Goal: Transaction & Acquisition: Purchase product/service

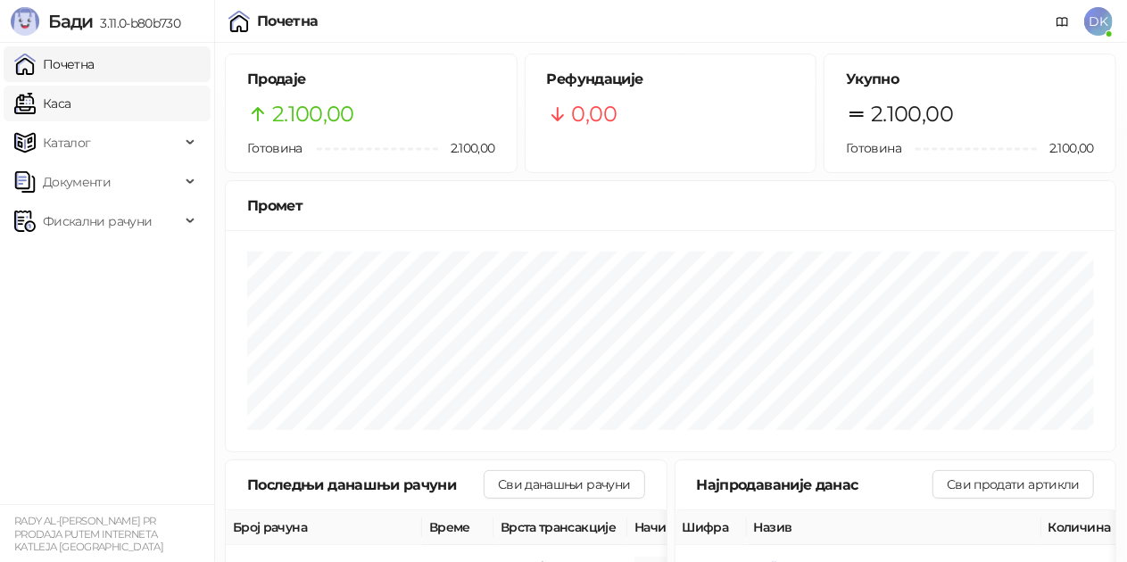
click at [70, 87] on link "Каса" at bounding box center [42, 104] width 56 height 36
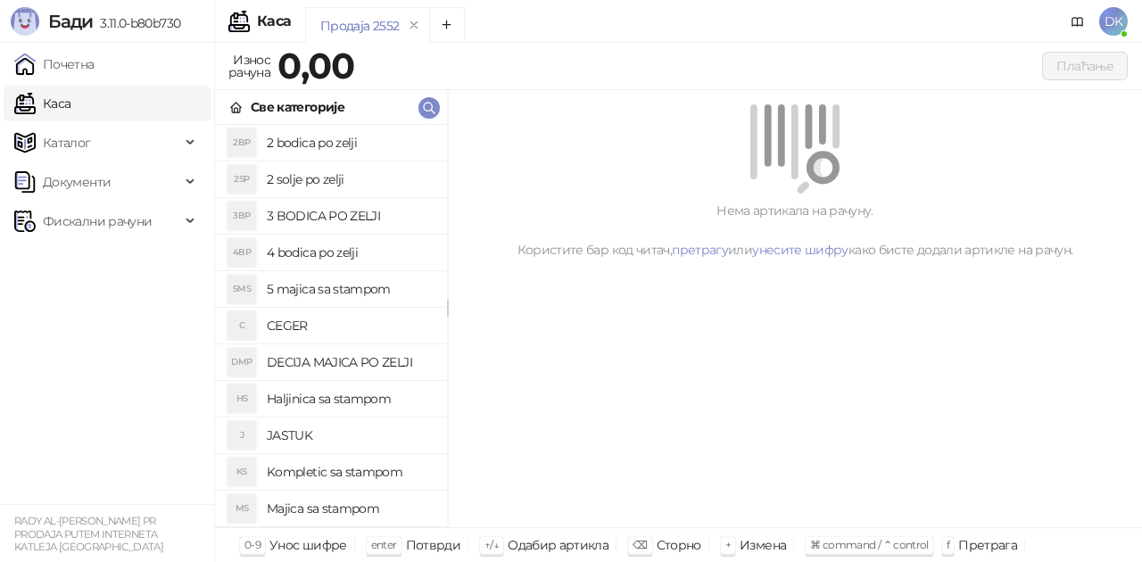
click at [304, 244] on h4 "4 bodica po zelji" at bounding box center [350, 252] width 166 height 29
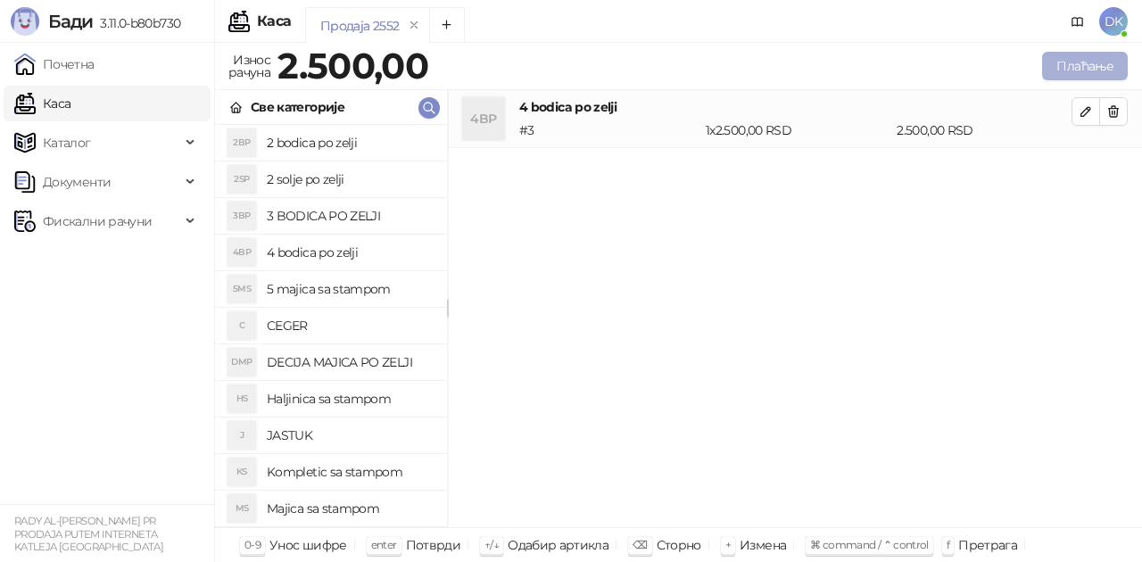
click at [1099, 66] on button "Плаћање" at bounding box center [1085, 66] width 86 height 29
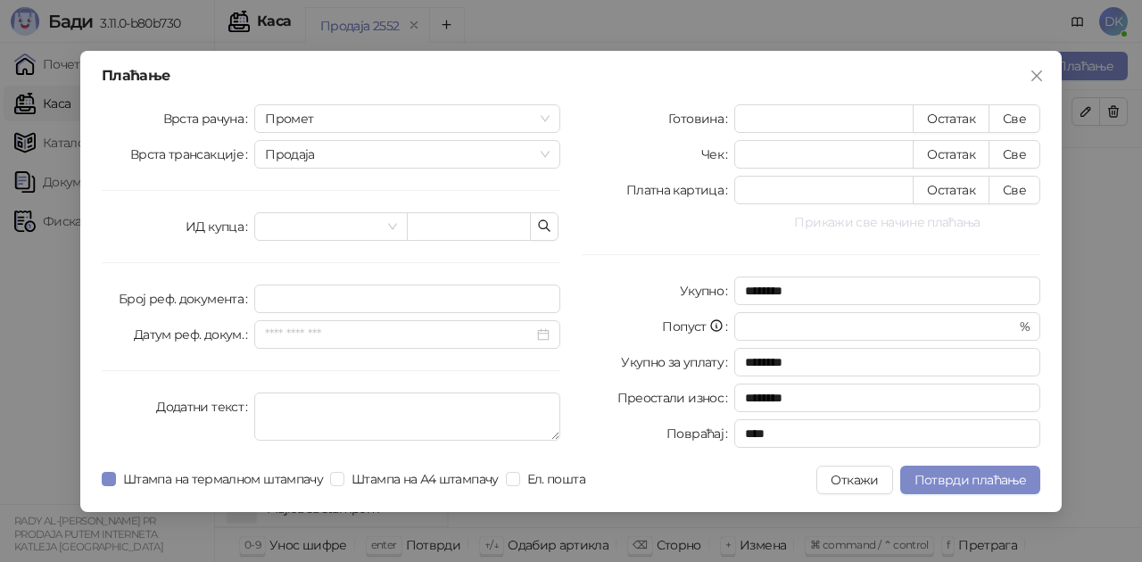
click at [823, 226] on button "Прикажи све начине плаћања" at bounding box center [887, 221] width 306 height 21
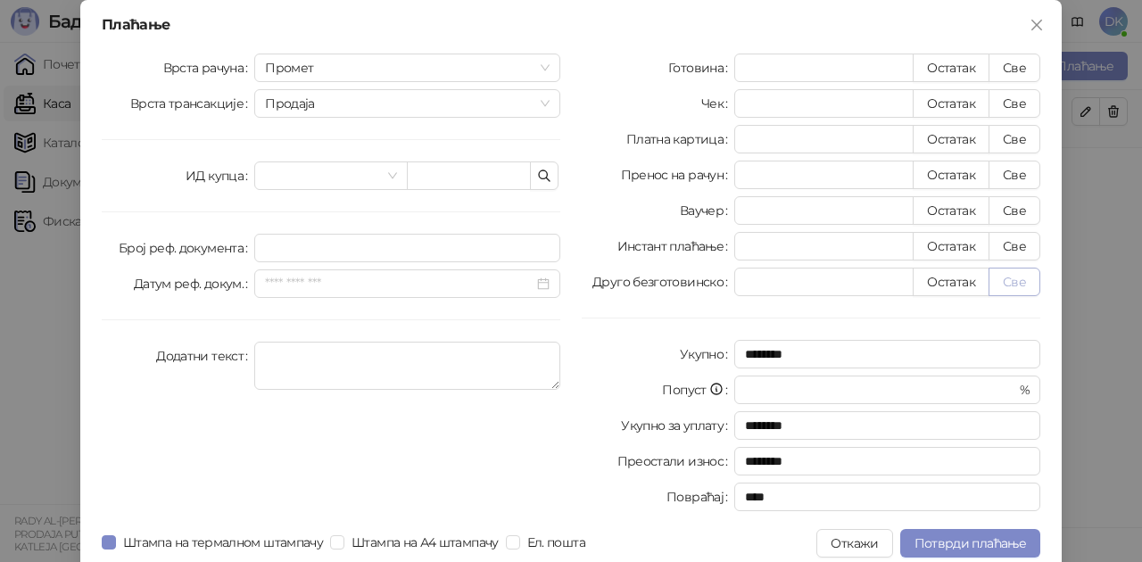
drag, startPoint x: 1026, startPoint y: 278, endPoint x: 1023, endPoint y: 291, distance: 13.0
click at [1025, 280] on button "Све" at bounding box center [1015, 282] width 52 height 29
type input "****"
click at [948, 541] on span "Потврди плаћање" at bounding box center [971, 543] width 112 height 16
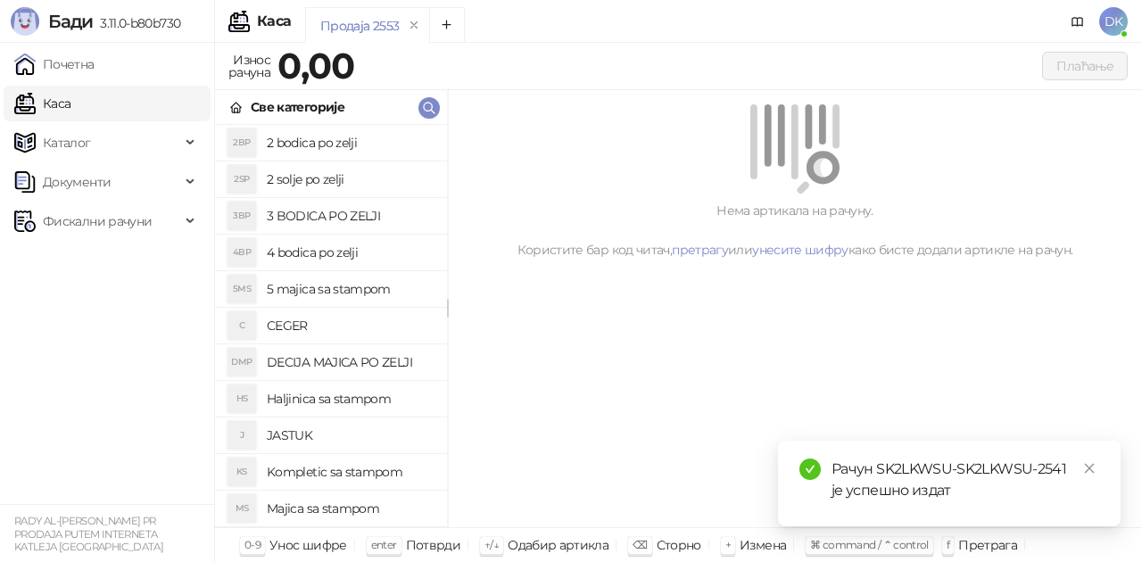
click at [335, 218] on h4 "3 BODICA PO ZELJI" at bounding box center [350, 216] width 166 height 29
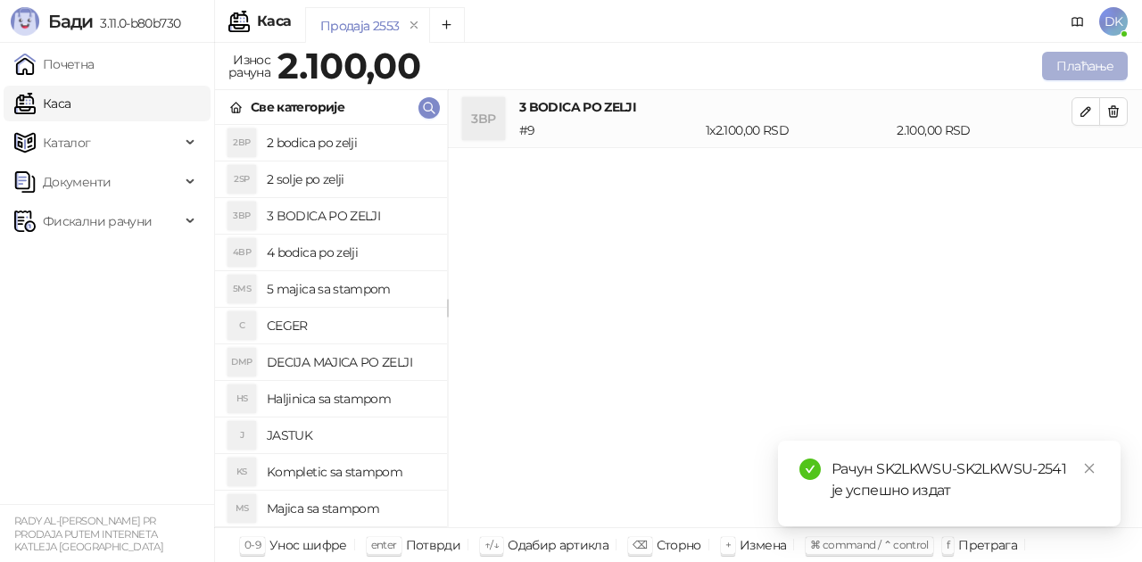
click at [1065, 73] on button "Плаћање" at bounding box center [1085, 66] width 86 height 29
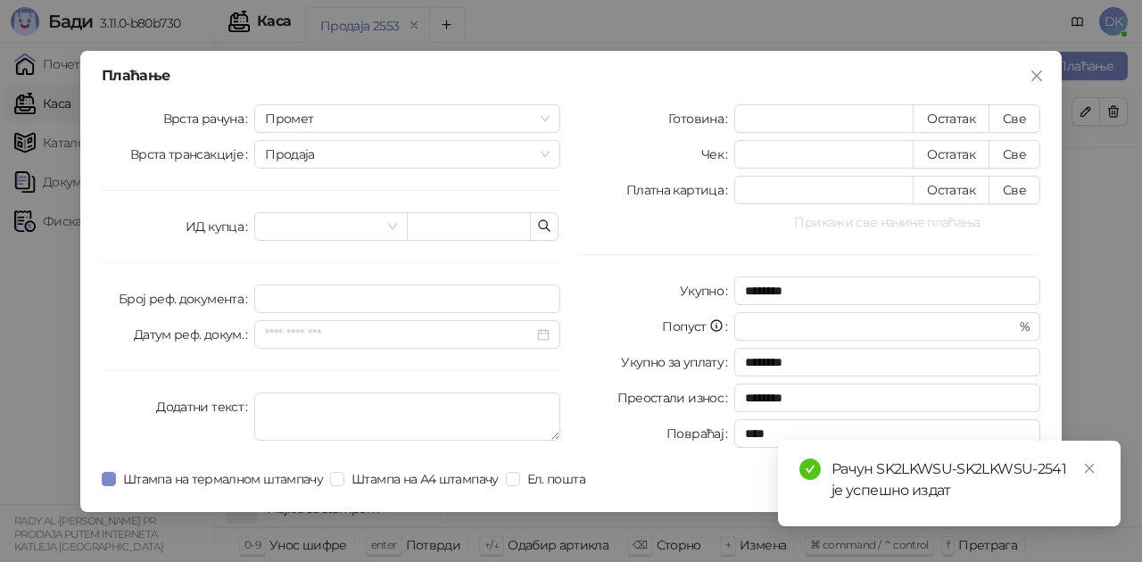
click at [923, 217] on button "Прикажи све начине плаћања" at bounding box center [887, 221] width 306 height 21
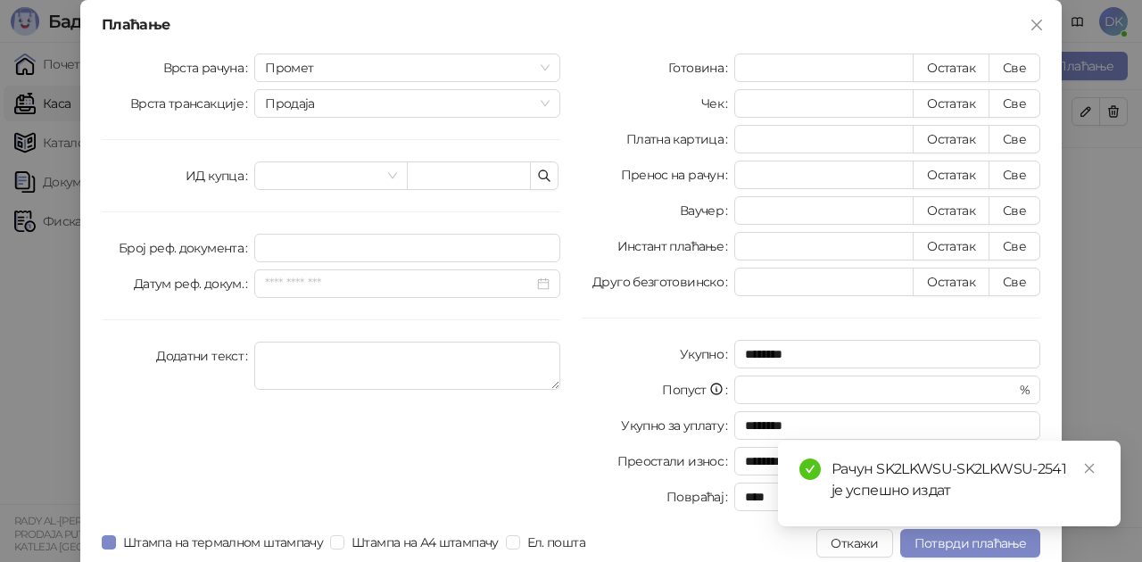
click at [994, 297] on div "Готовина * Остатак Све Чек * Остатак Све Платна картица * Остатак Све Пренос на…" at bounding box center [811, 286] width 480 height 465
click at [1007, 293] on button "Све" at bounding box center [1015, 282] width 52 height 29
type input "****"
click at [960, 543] on span "Потврди плаћање" at bounding box center [971, 543] width 112 height 16
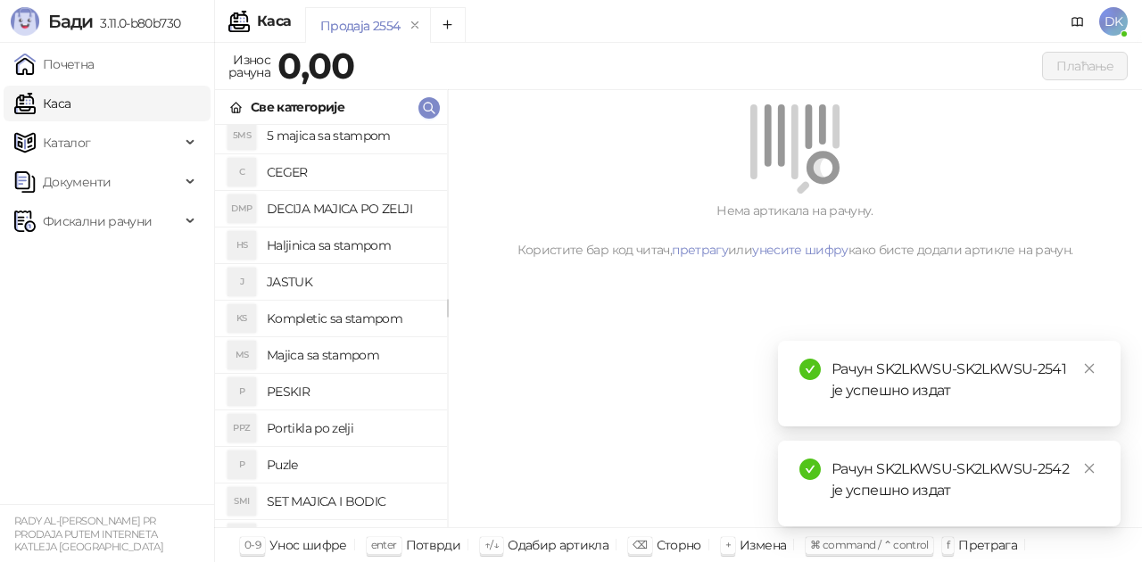
scroll to position [178, 0]
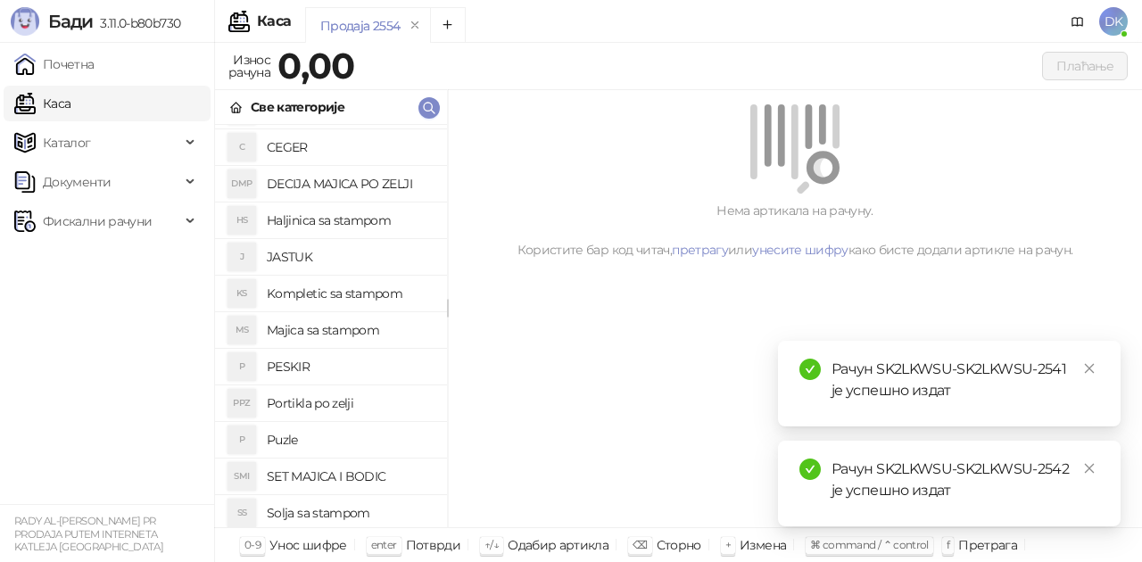
click at [354, 334] on h4 "Majica sa stampom" at bounding box center [350, 330] width 166 height 29
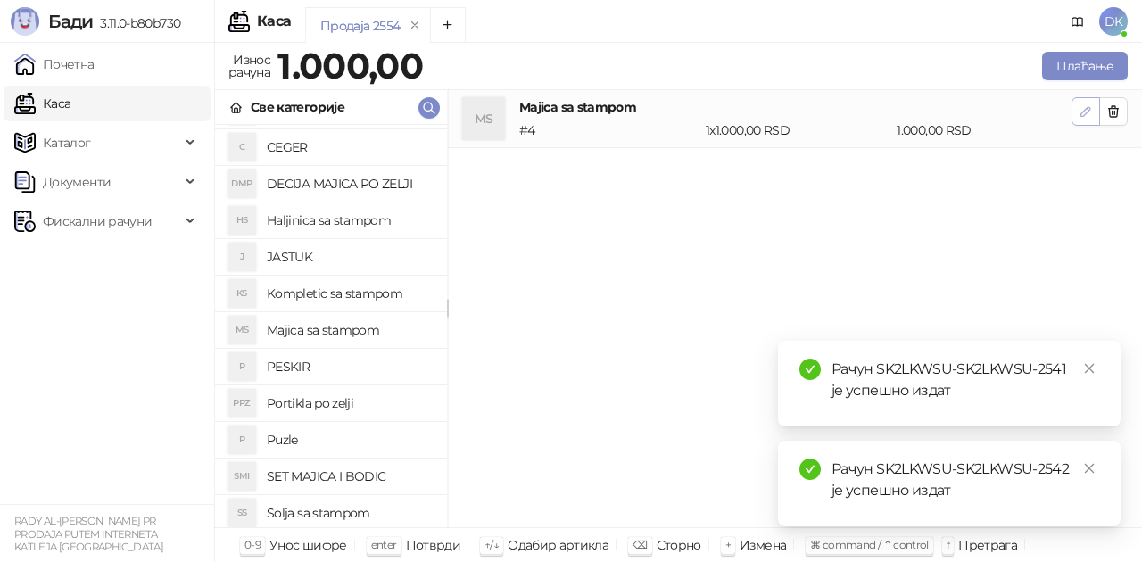
click at [1092, 105] on icon "button" at bounding box center [1086, 111] width 14 height 14
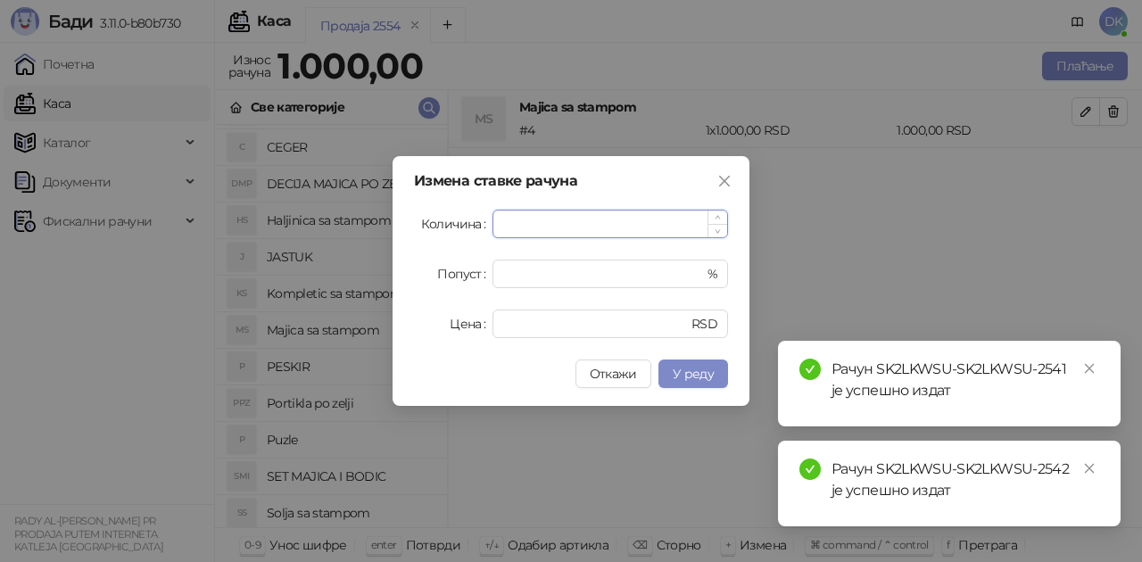
type input "*"
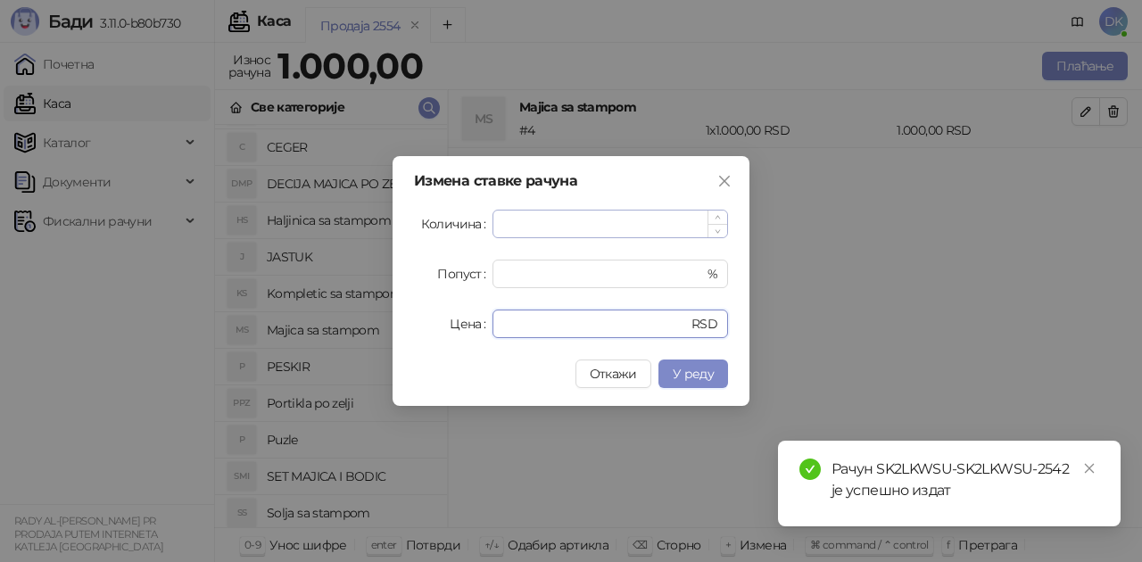
type input "****"
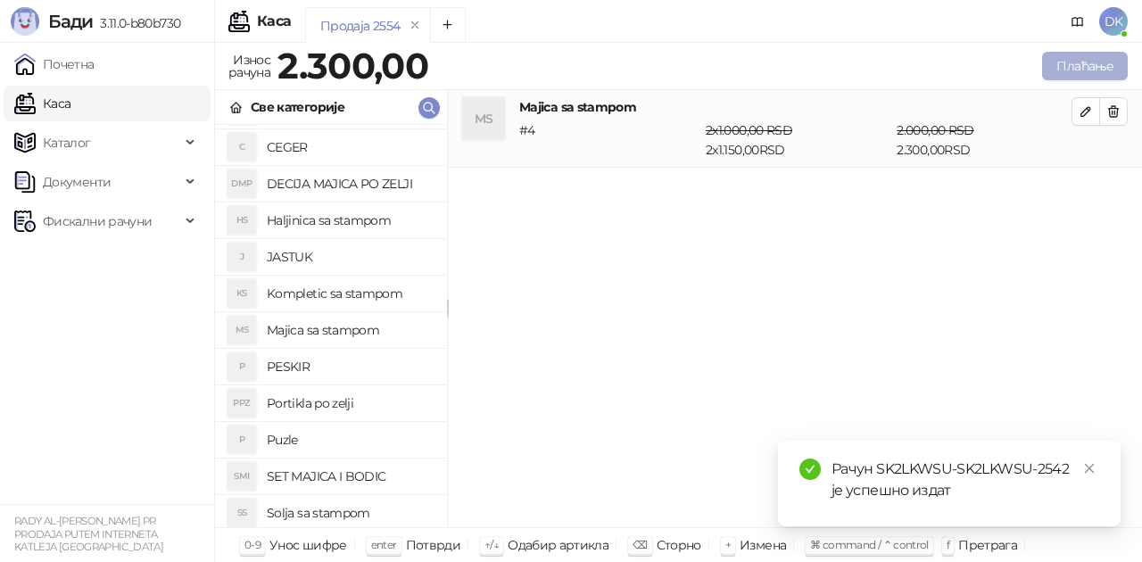
click at [1114, 67] on button "Плаћање" at bounding box center [1085, 66] width 86 height 29
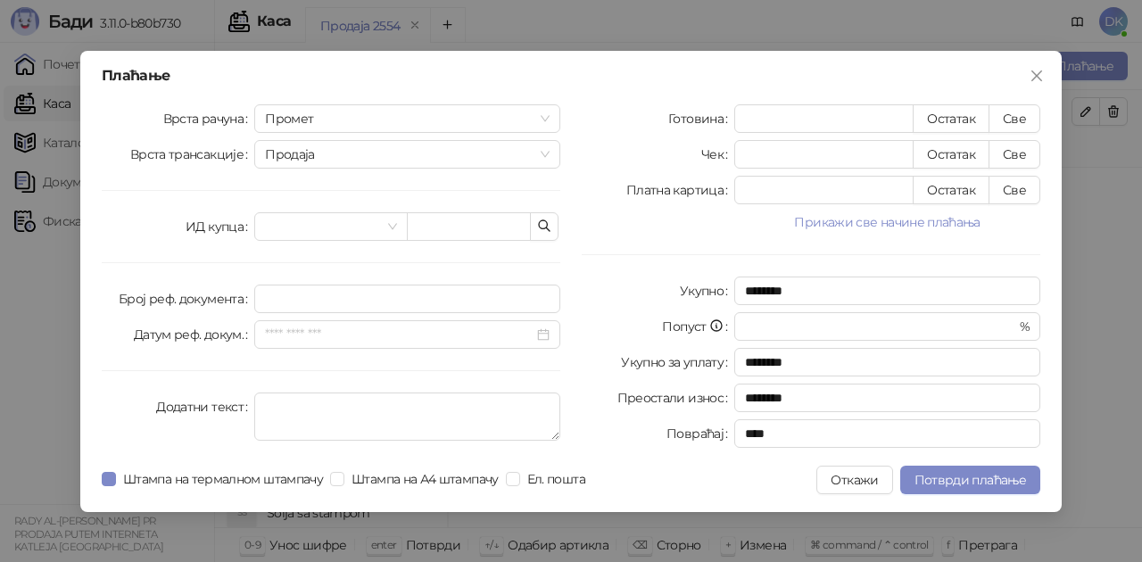
click at [871, 219] on button "Прикажи све начине плаћања" at bounding box center [887, 221] width 306 height 21
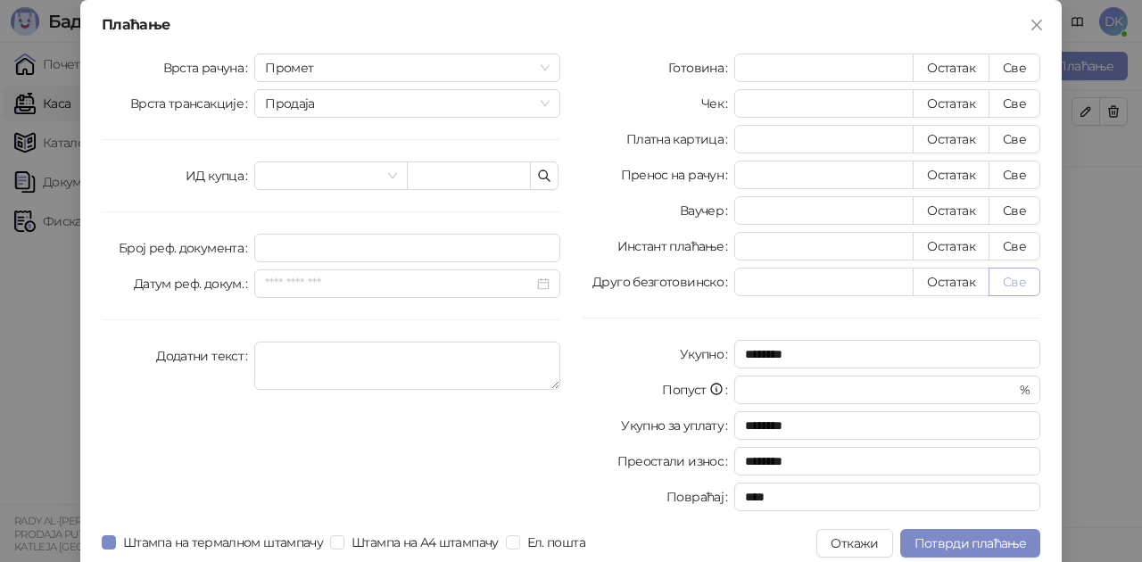
click at [1003, 278] on button "Све" at bounding box center [1015, 282] width 52 height 29
type input "****"
click at [923, 546] on span "Потврди плаћање" at bounding box center [971, 543] width 112 height 16
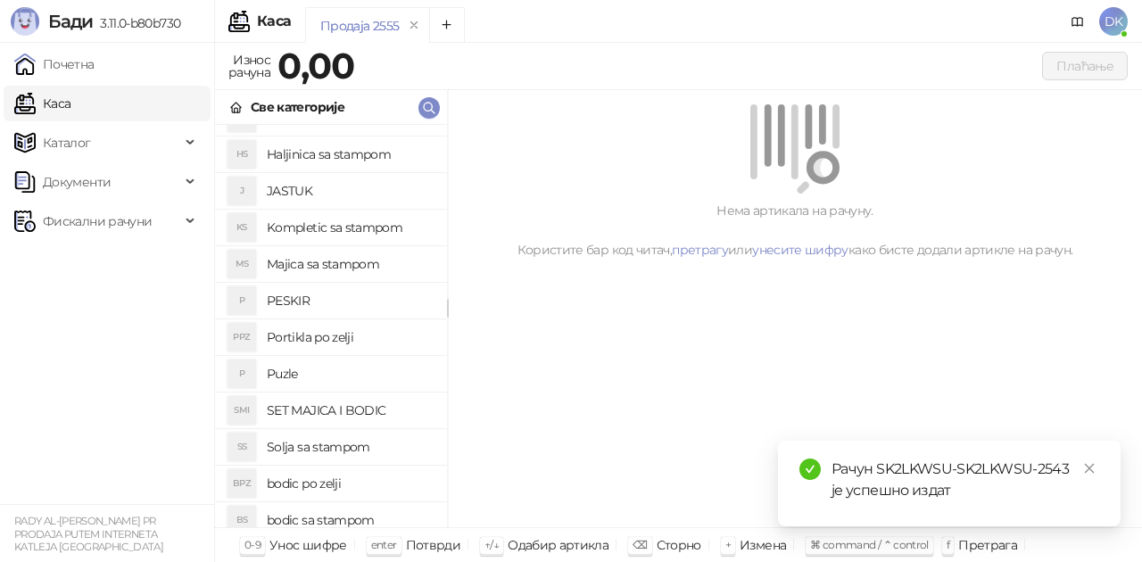
scroll to position [268, 0]
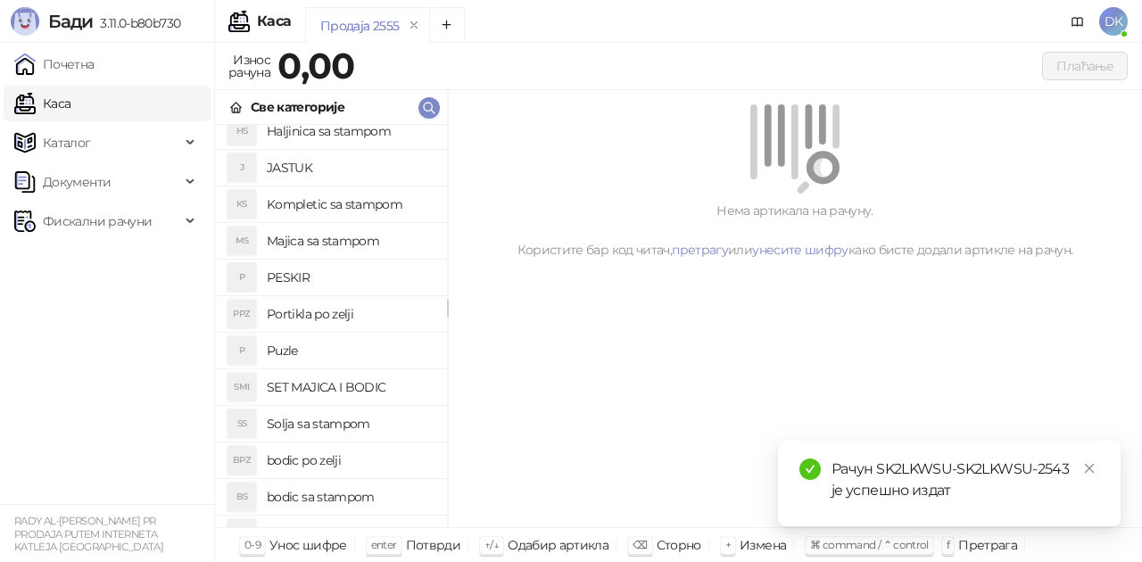
click at [352, 242] on h4 "Majica sa stampom" at bounding box center [350, 241] width 166 height 29
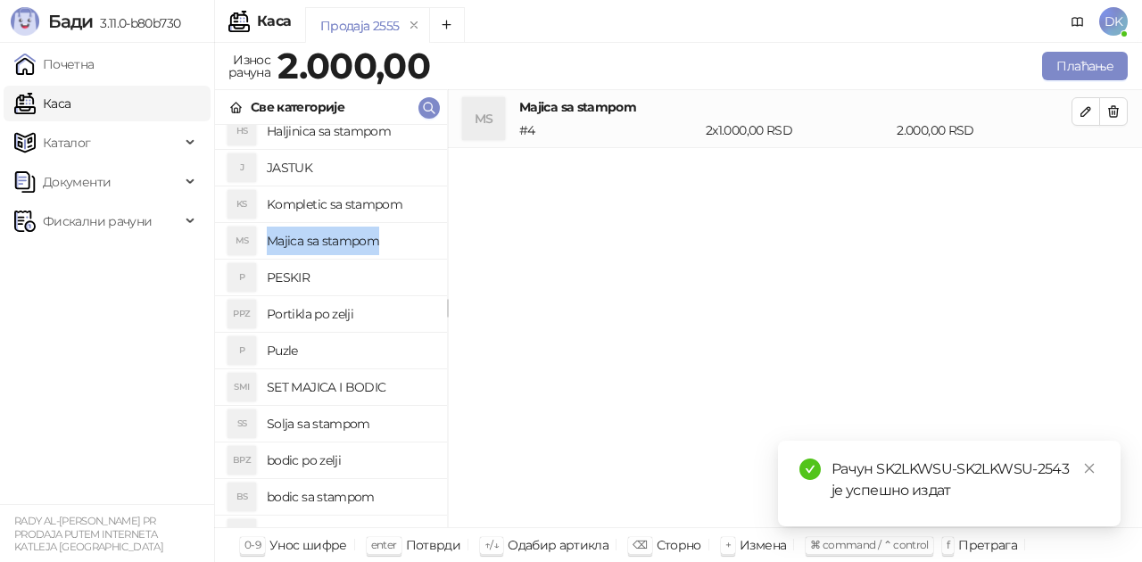
click at [352, 242] on h4 "Majica sa stampom" at bounding box center [350, 241] width 166 height 29
click at [1081, 111] on icon "button" at bounding box center [1086, 111] width 14 height 14
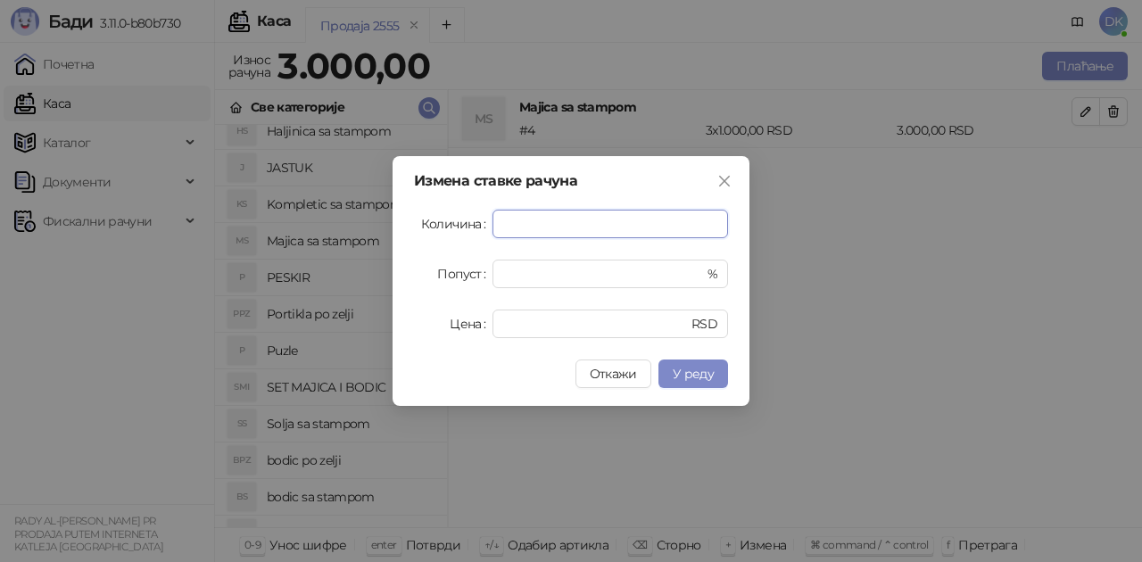
drag, startPoint x: 510, startPoint y: 225, endPoint x: 427, endPoint y: 228, distance: 83.9
click at [427, 228] on div "Количина *" at bounding box center [571, 224] width 314 height 29
type input "*"
type input "****"
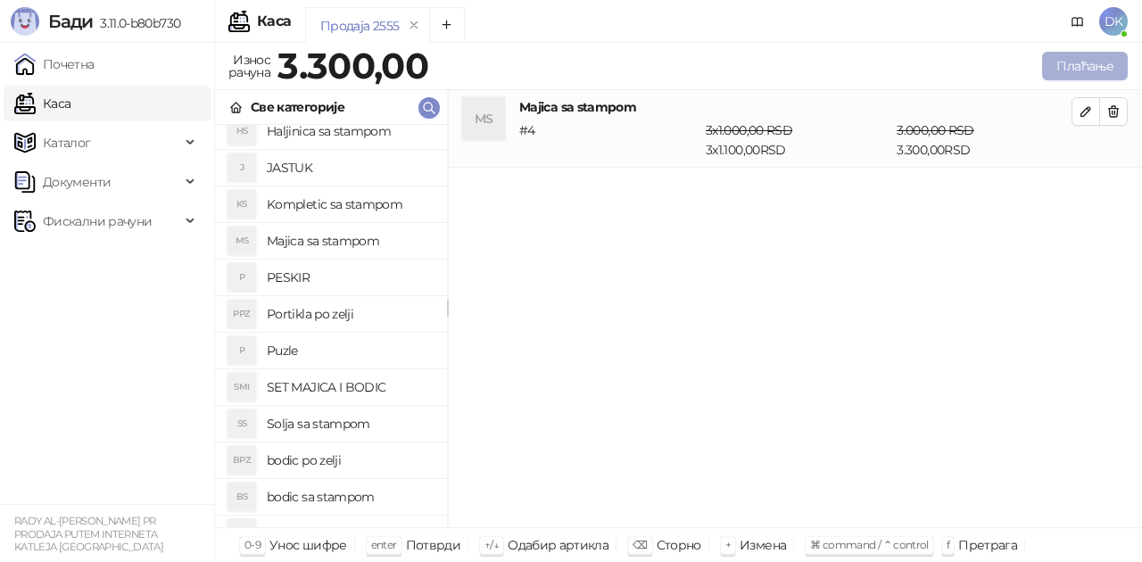
click at [1075, 53] on button "Плаћање" at bounding box center [1085, 66] width 86 height 29
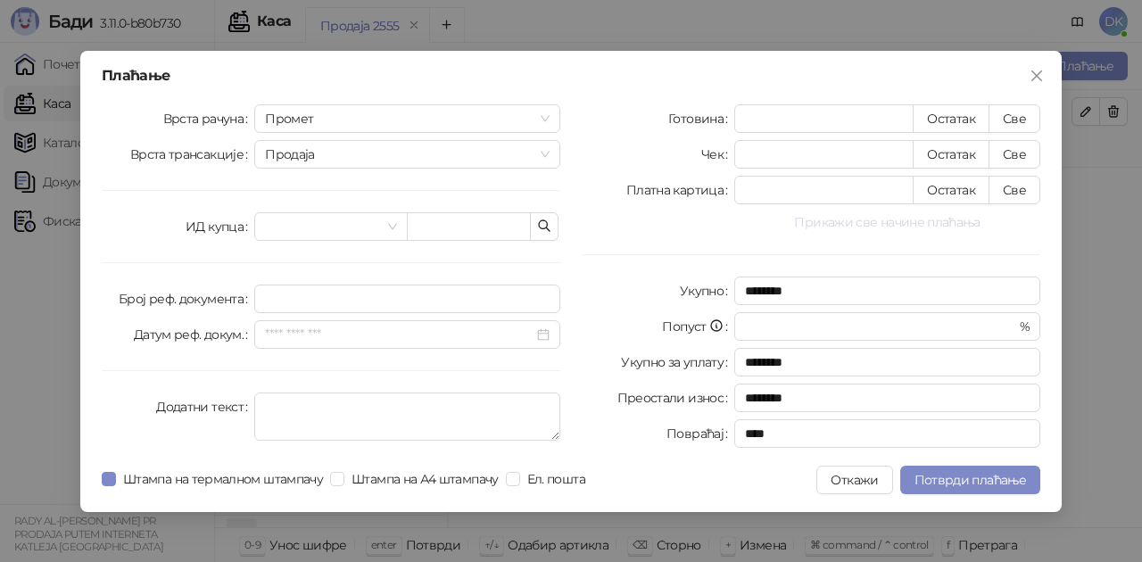
click at [872, 221] on button "Прикажи све начине плаћања" at bounding box center [887, 221] width 306 height 21
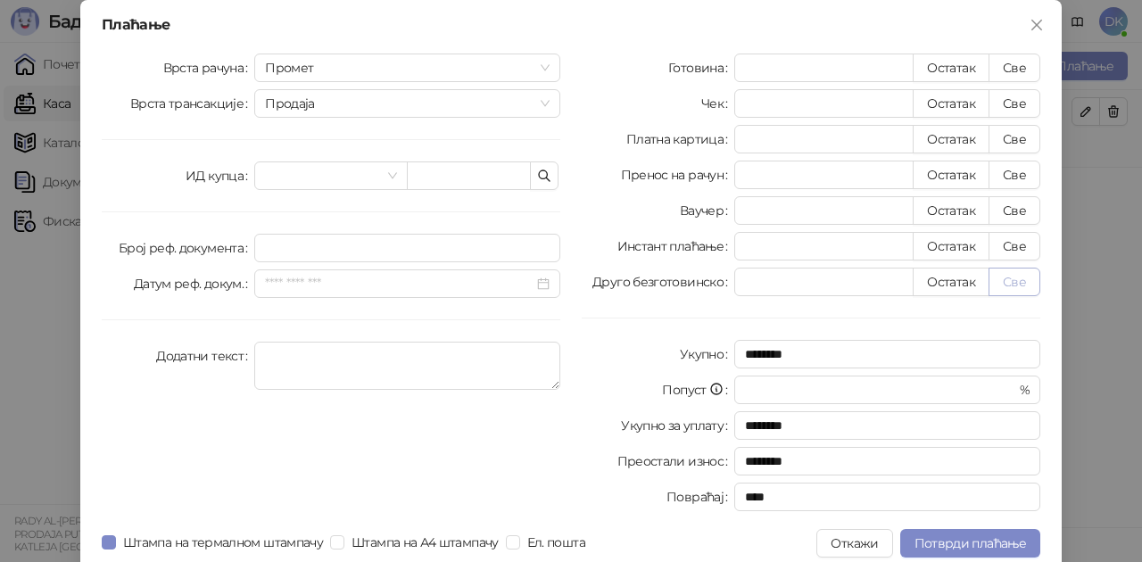
click at [996, 281] on button "Све" at bounding box center [1015, 282] width 52 height 29
type input "****"
click at [949, 542] on span "Потврди плаћање" at bounding box center [971, 543] width 112 height 16
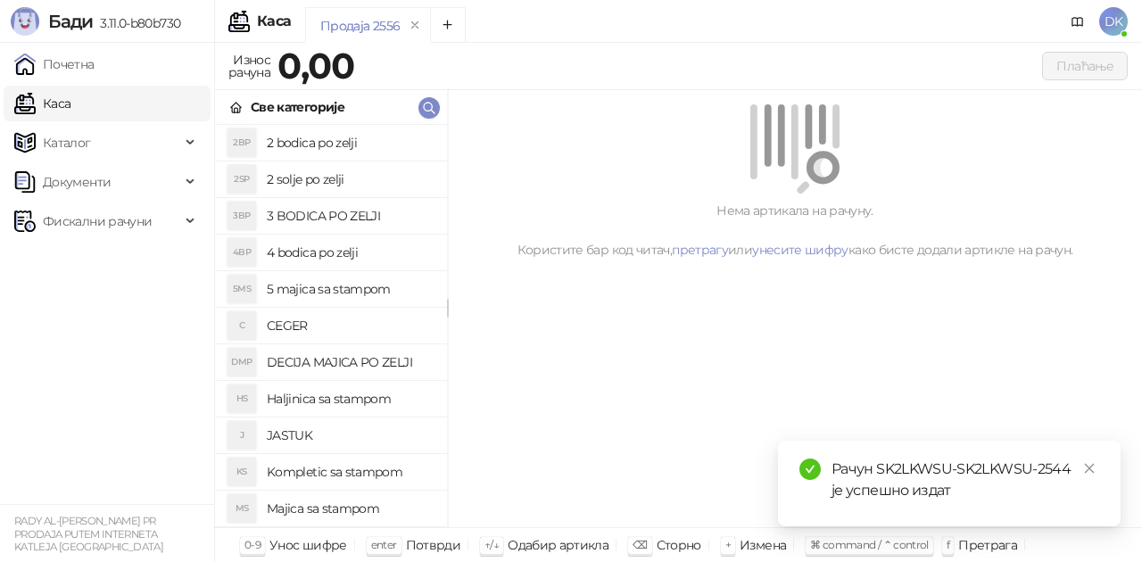
click at [320, 141] on h4 "2 bodica po zelji" at bounding box center [350, 142] width 166 height 29
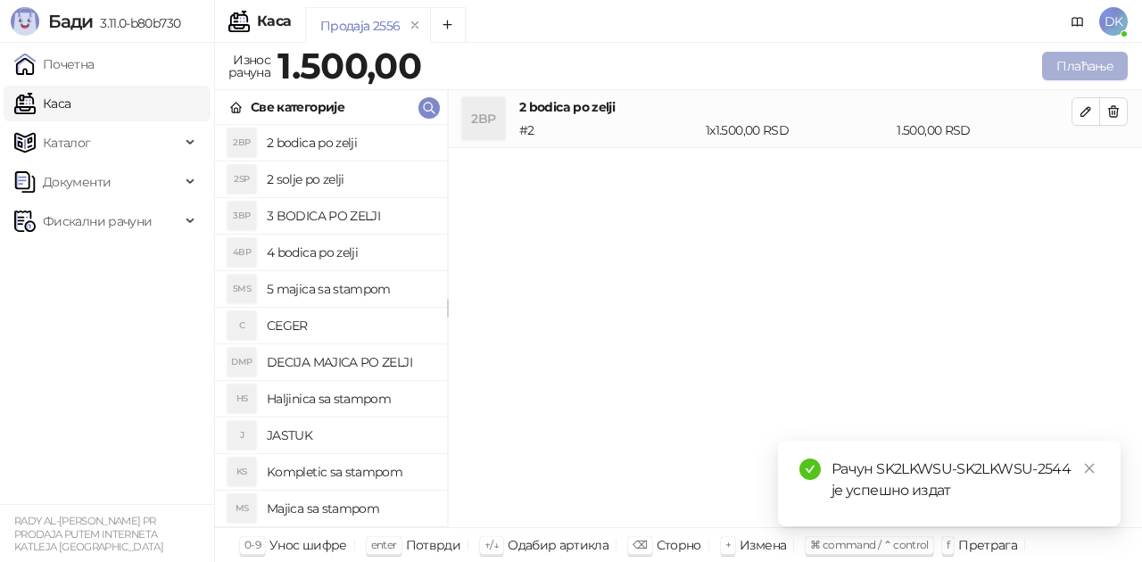
click at [1108, 74] on button "Плаћање" at bounding box center [1085, 66] width 86 height 29
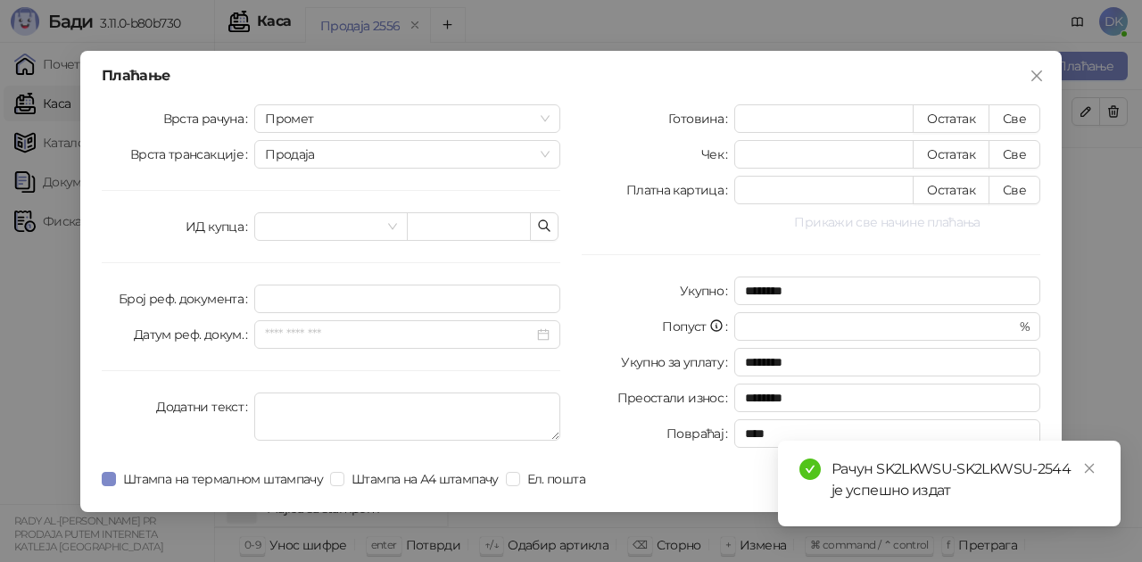
click at [871, 219] on button "Прикажи све начине плаћања" at bounding box center [887, 221] width 306 height 21
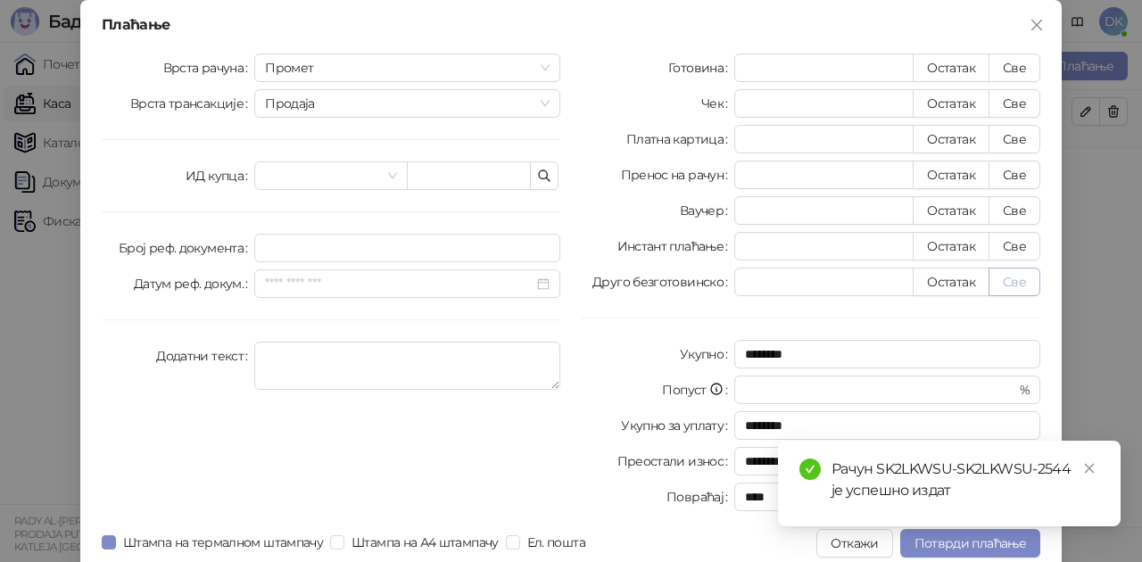
click at [1007, 271] on button "Све" at bounding box center [1015, 282] width 52 height 29
type input "****"
click at [964, 542] on span "Потврди плаћање" at bounding box center [971, 543] width 112 height 16
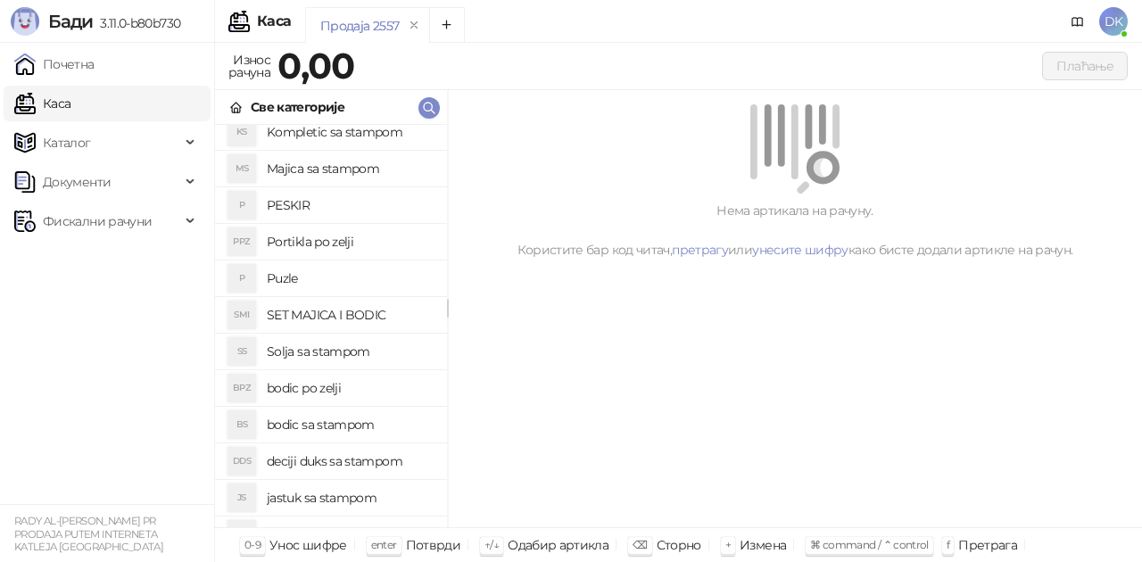
scroll to position [357, 0]
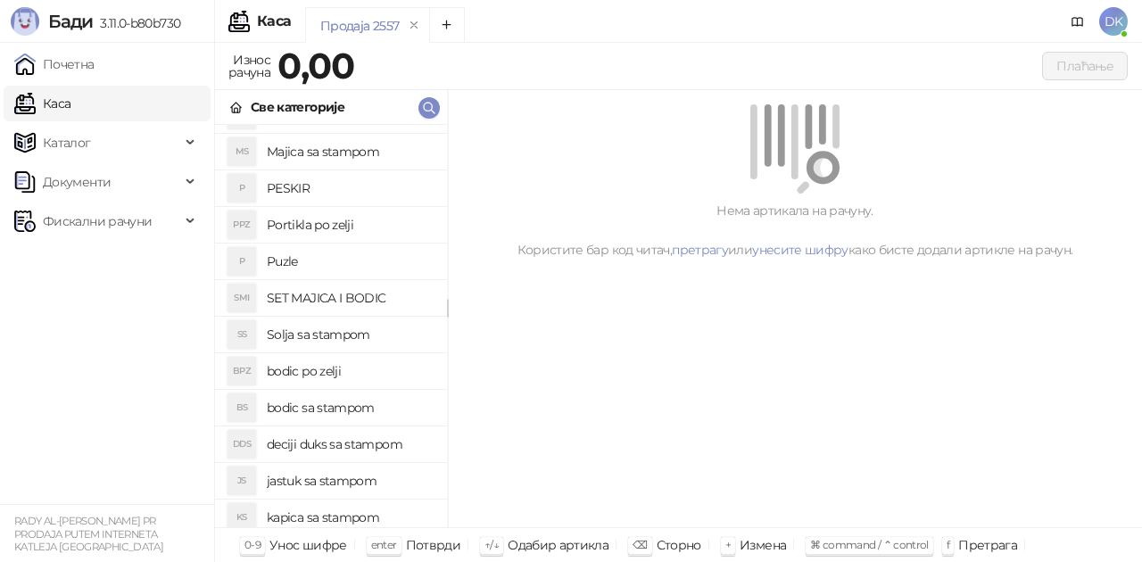
click at [306, 370] on h4 "bodic po zelji" at bounding box center [350, 371] width 166 height 29
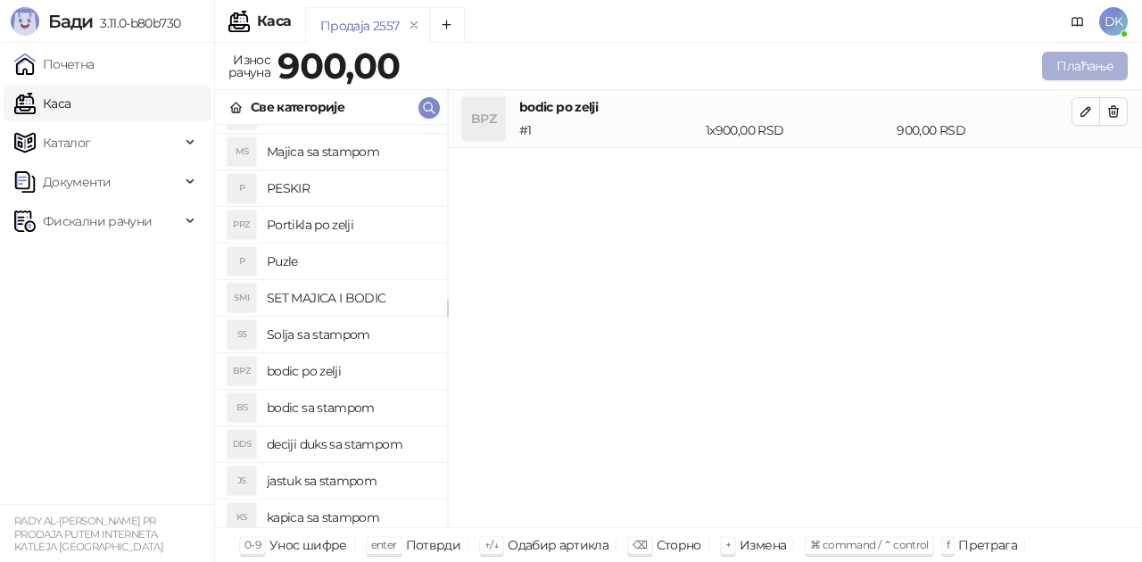
click at [1069, 69] on button "Плаћање" at bounding box center [1085, 66] width 86 height 29
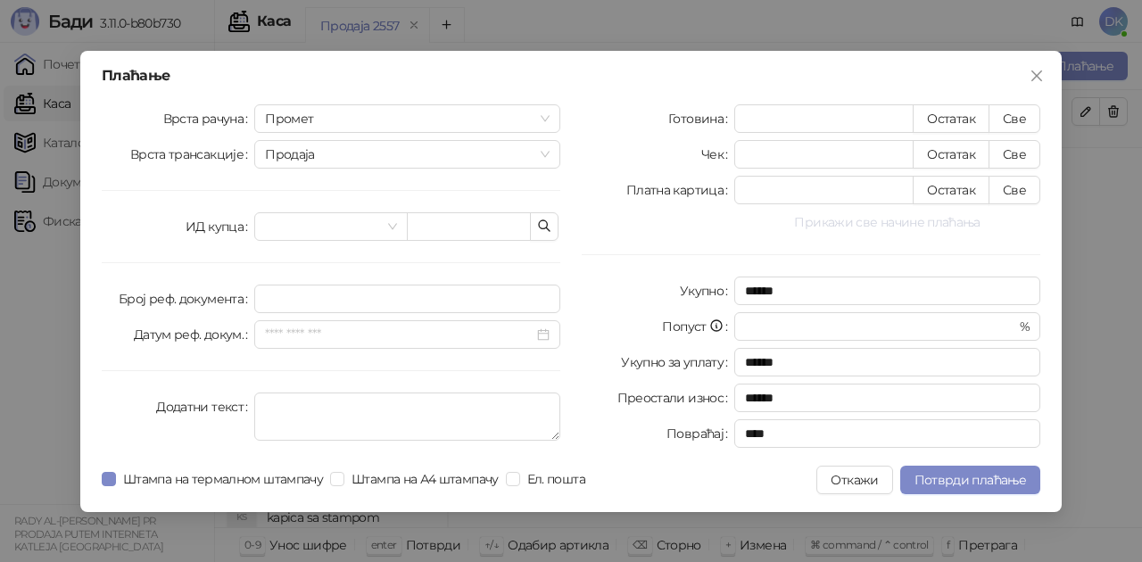
click at [851, 219] on button "Прикажи све начине плаћања" at bounding box center [887, 221] width 306 height 21
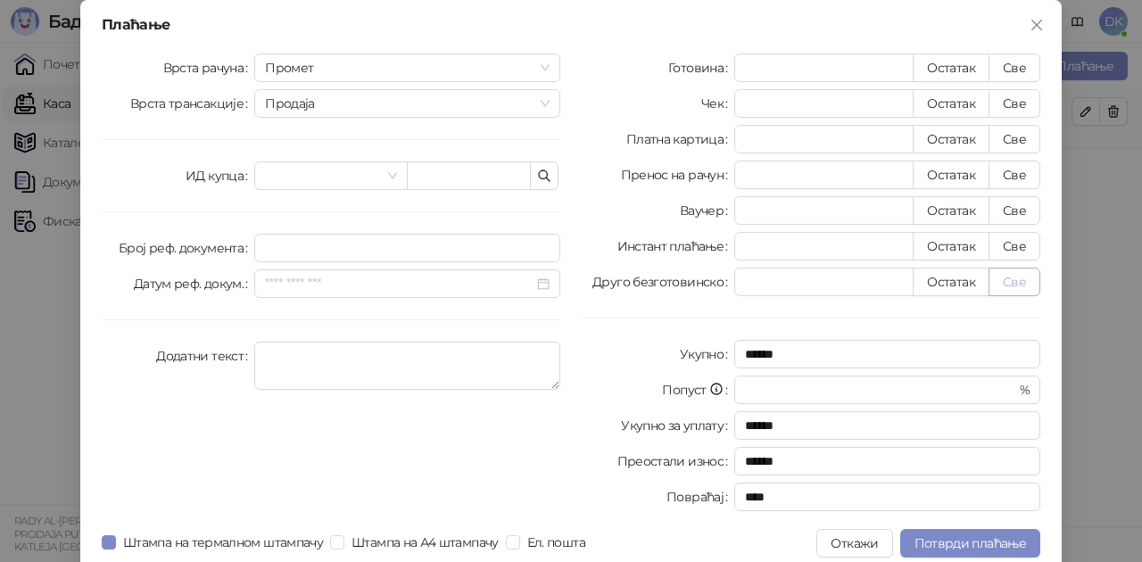
click at [1004, 293] on button "Све" at bounding box center [1015, 282] width 52 height 29
type input "***"
type input "****"
click at [957, 532] on button "Потврди плаћање" at bounding box center [970, 543] width 140 height 29
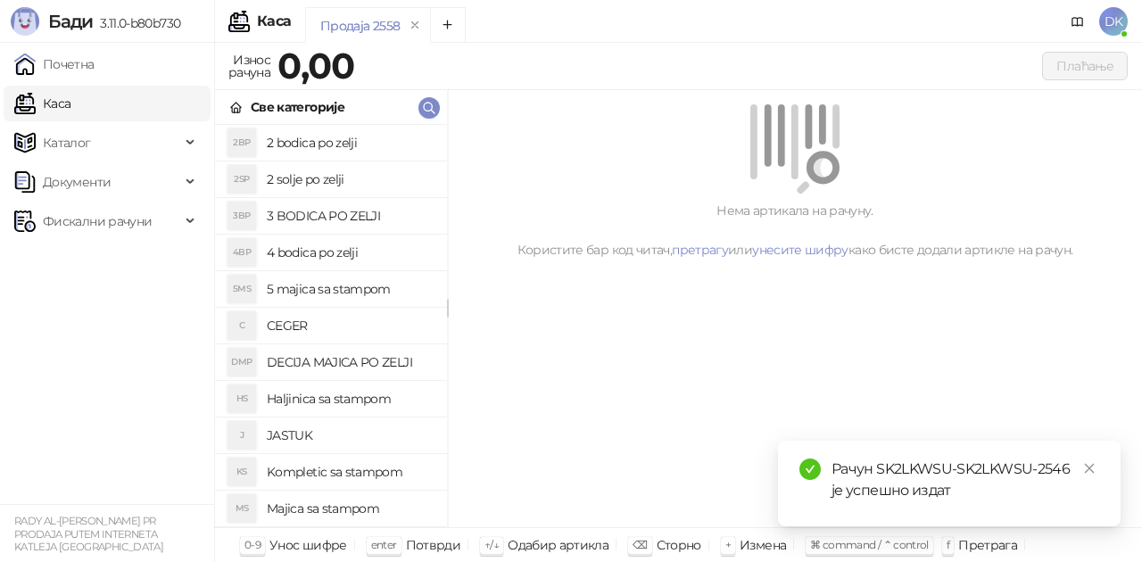
click at [312, 246] on h4 "4 bodica po zelji" at bounding box center [350, 252] width 166 height 29
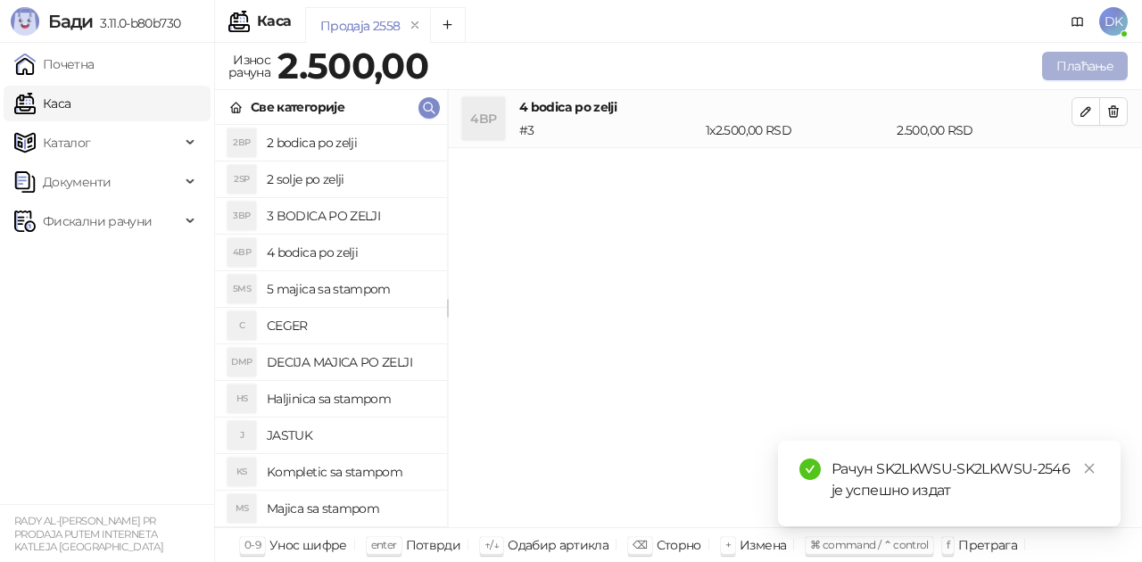
click at [1121, 64] on button "Плаћање" at bounding box center [1085, 66] width 86 height 29
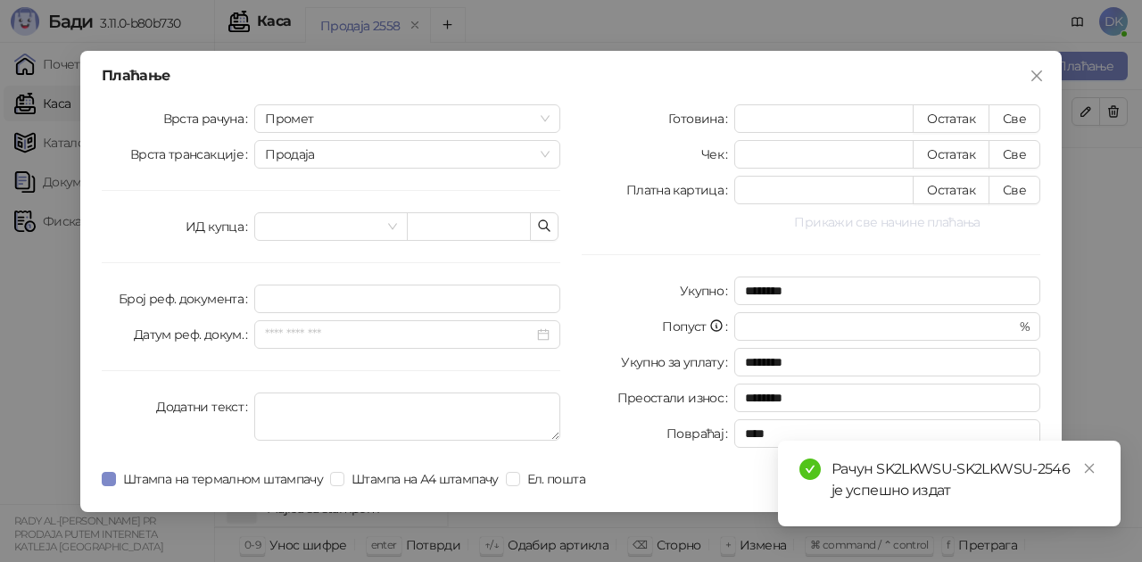
click at [864, 226] on button "Прикажи све начине плаћања" at bounding box center [887, 221] width 306 height 21
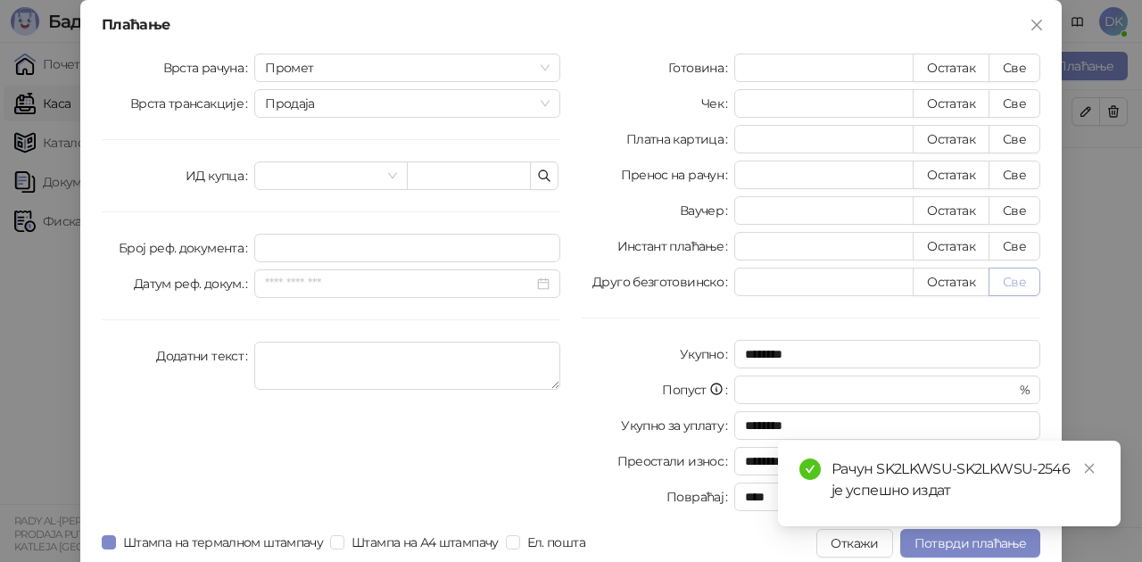
click at [1005, 289] on button "Све" at bounding box center [1015, 282] width 52 height 29
type input "****"
click at [944, 542] on span "Потврди плаћање" at bounding box center [971, 543] width 112 height 16
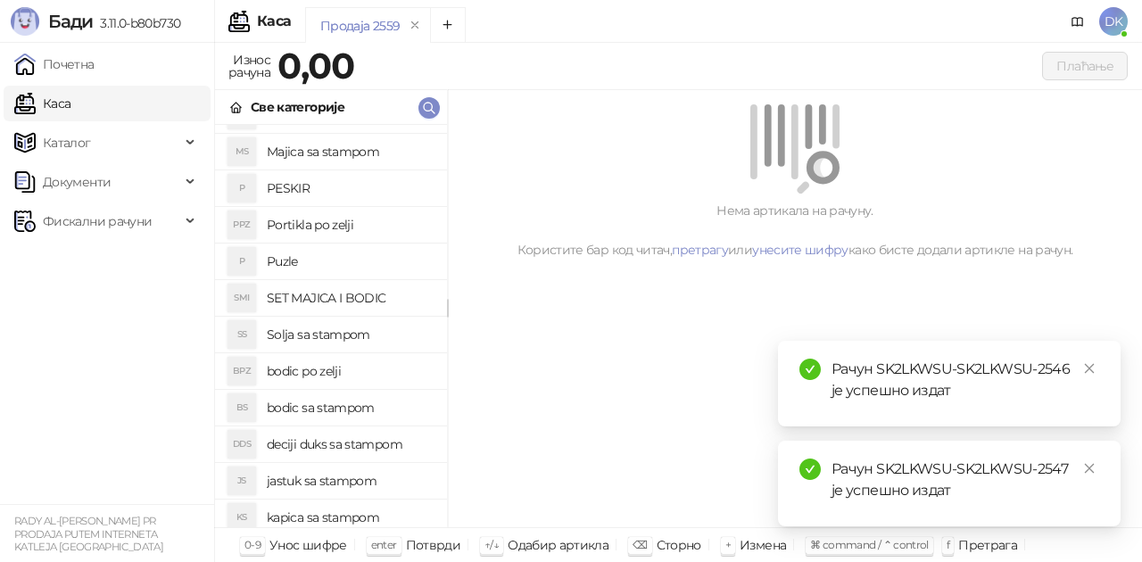
click at [362, 294] on h4 "SET MAJICA I BODIC" at bounding box center [350, 298] width 166 height 29
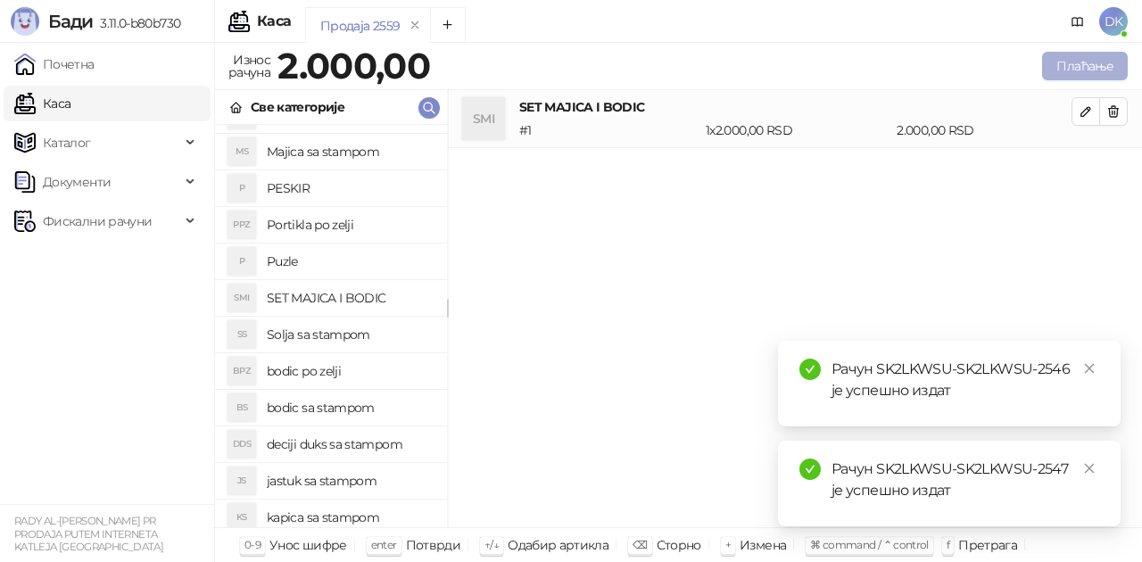
click at [1090, 69] on button "Плаћање" at bounding box center [1085, 66] width 86 height 29
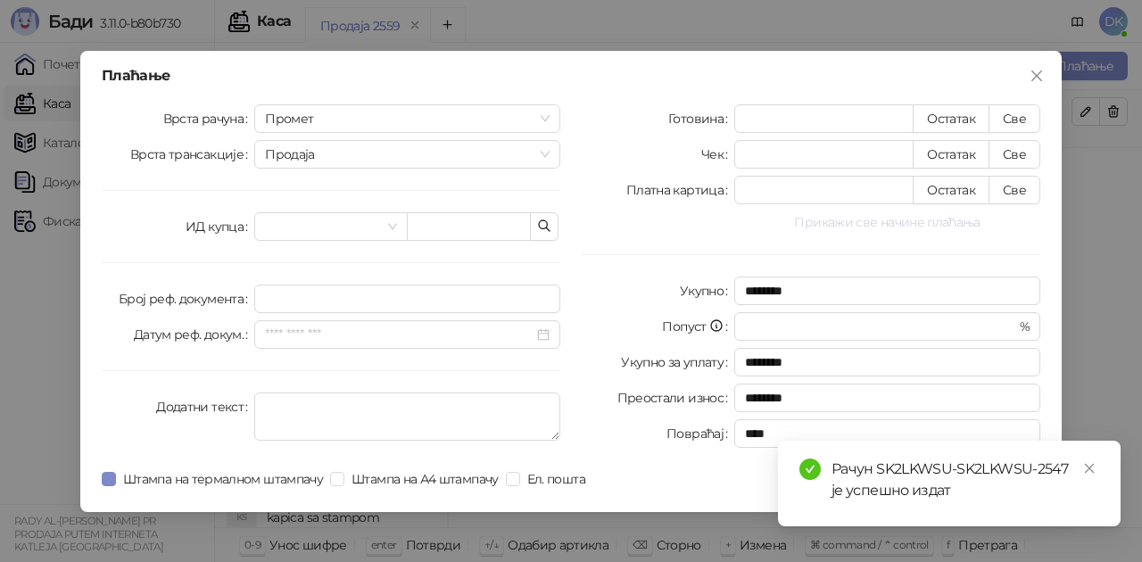
click at [871, 223] on button "Прикажи све начине плаћања" at bounding box center [887, 221] width 306 height 21
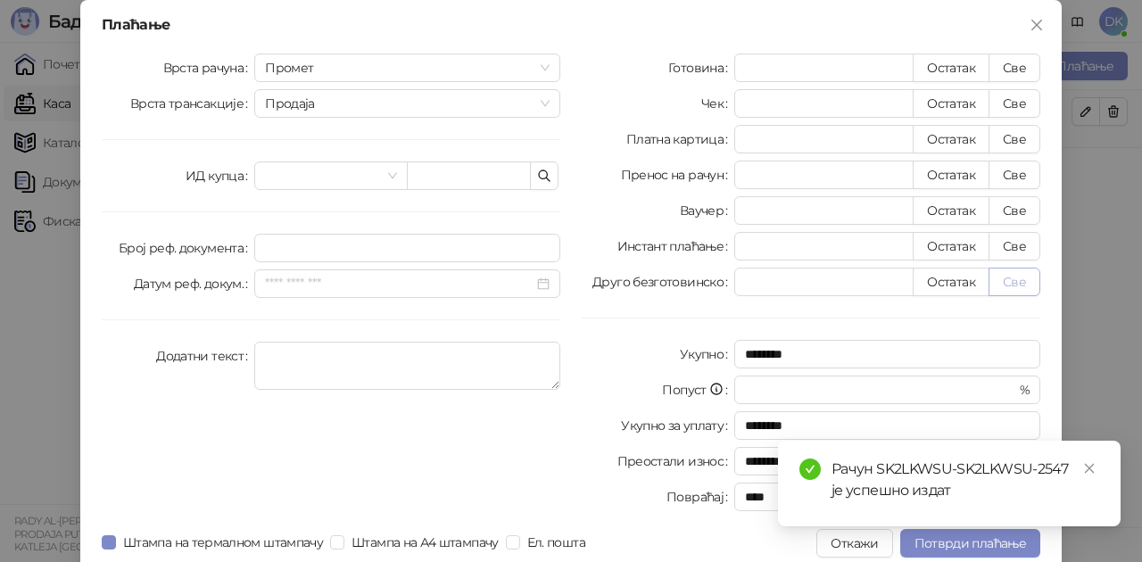
click at [999, 283] on button "Све" at bounding box center [1015, 282] width 52 height 29
type input "****"
click at [932, 546] on span "Потврди плаћање" at bounding box center [971, 543] width 112 height 16
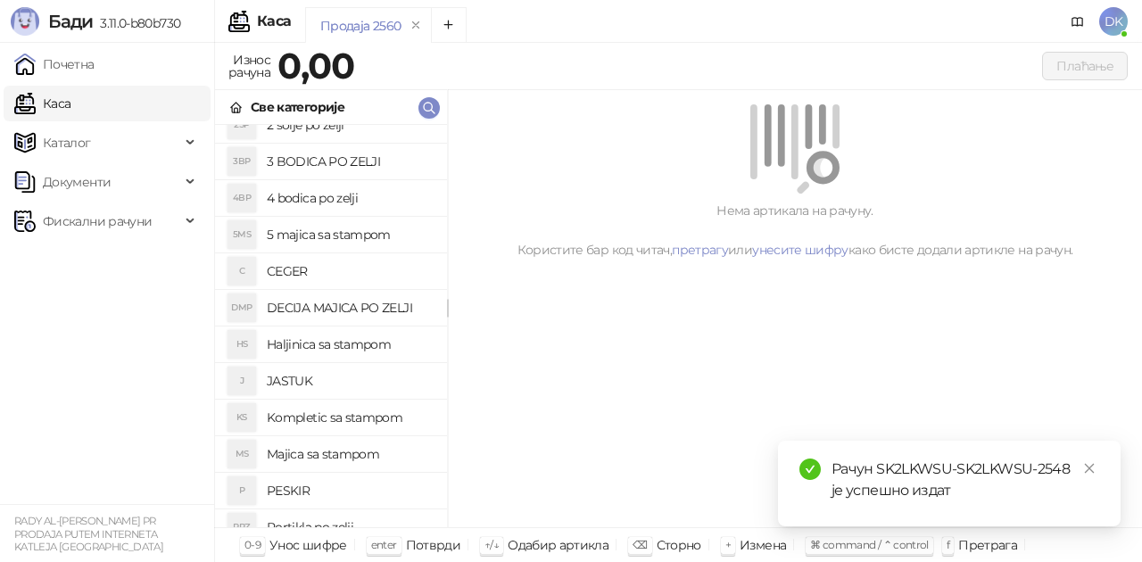
scroll to position [0, 0]
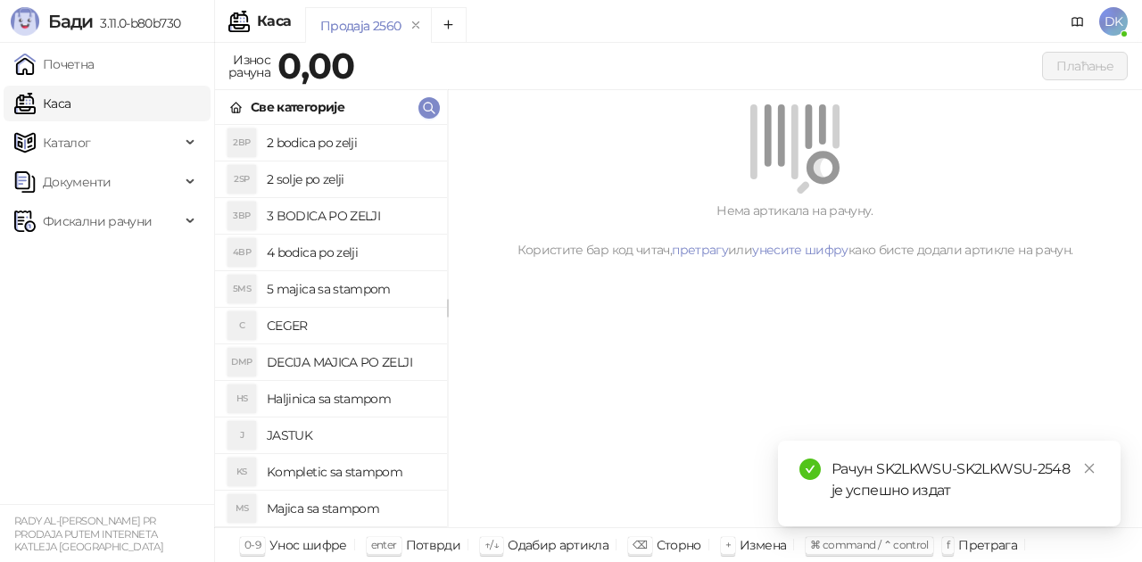
click at [311, 355] on h4 "DECIJA MAJICA PO ZELJI" at bounding box center [350, 362] width 166 height 29
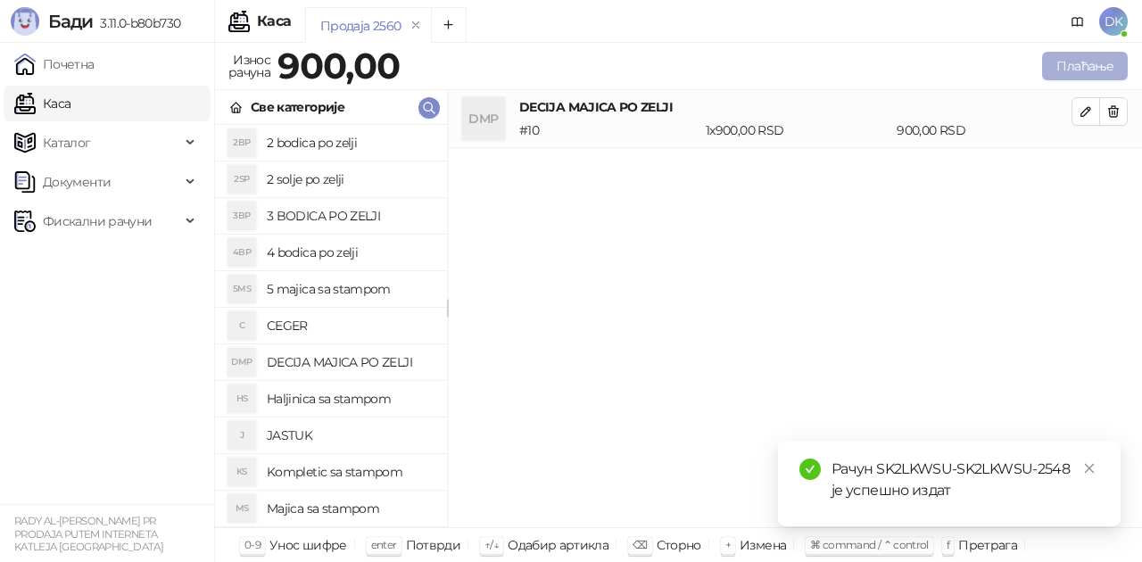
click at [1083, 52] on button "Плаћање" at bounding box center [1085, 66] width 86 height 29
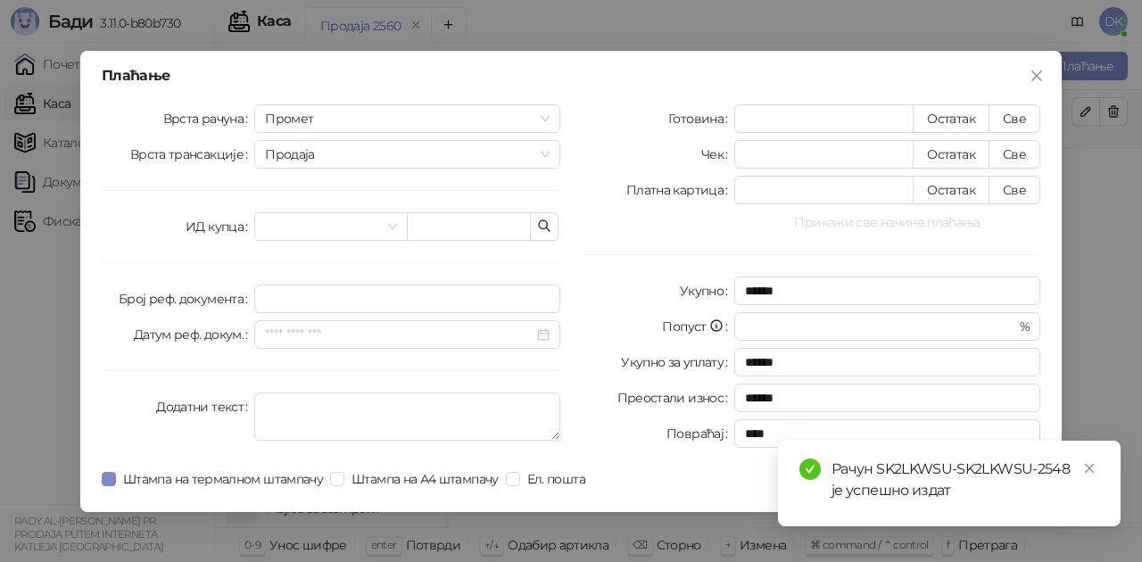
click at [849, 232] on button "Прикажи све начине плаћања" at bounding box center [887, 221] width 306 height 21
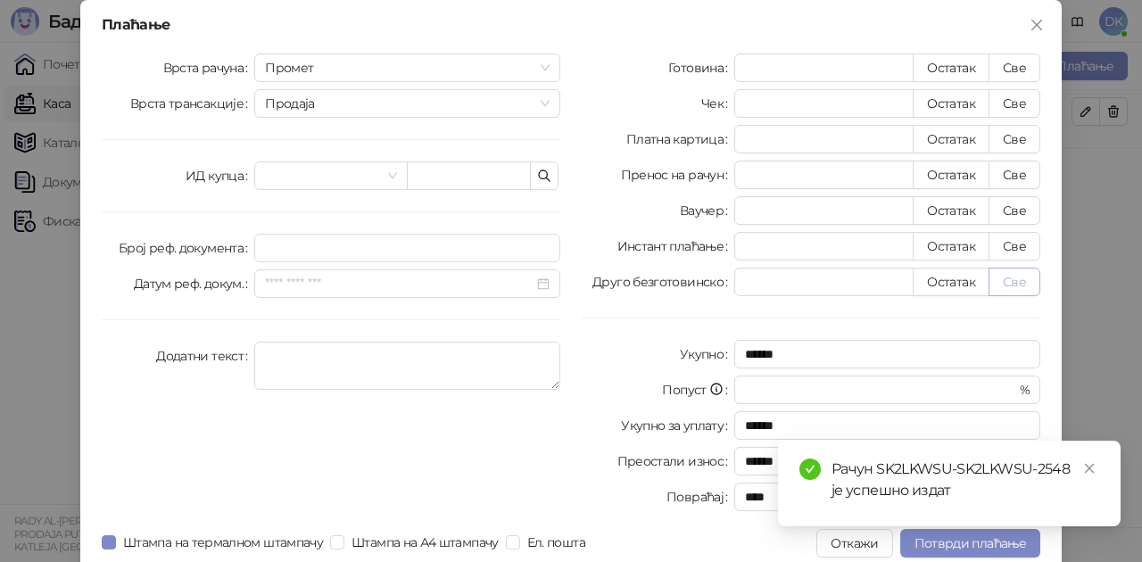
click at [1021, 289] on button "Све" at bounding box center [1015, 282] width 52 height 29
type input "***"
type input "****"
click at [935, 548] on span "Потврди плаћање" at bounding box center [971, 543] width 112 height 16
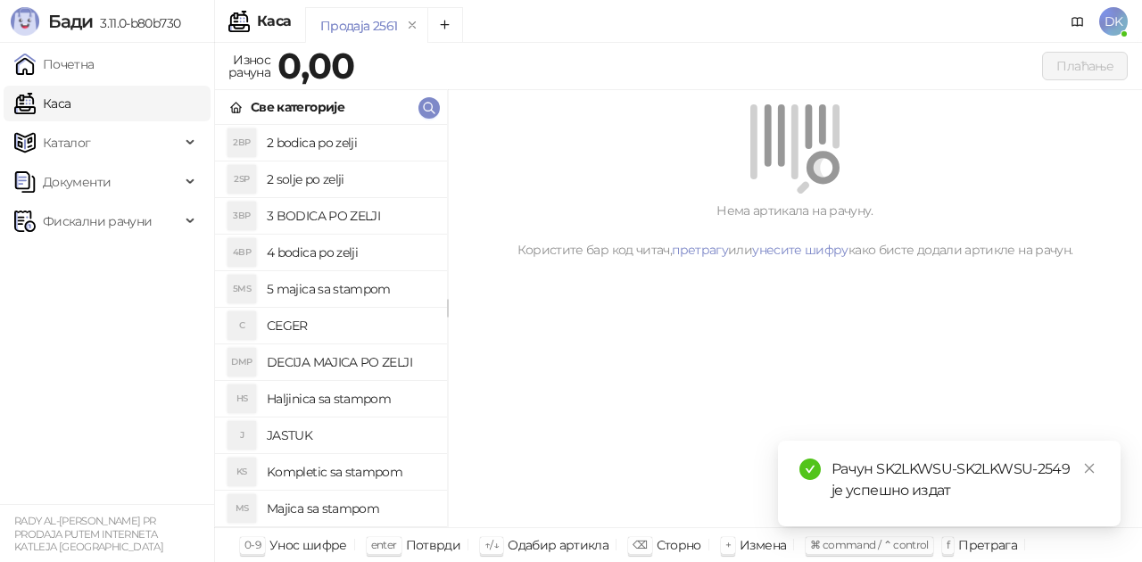
click at [326, 257] on h4 "4 bodica po zelji" at bounding box center [350, 252] width 166 height 29
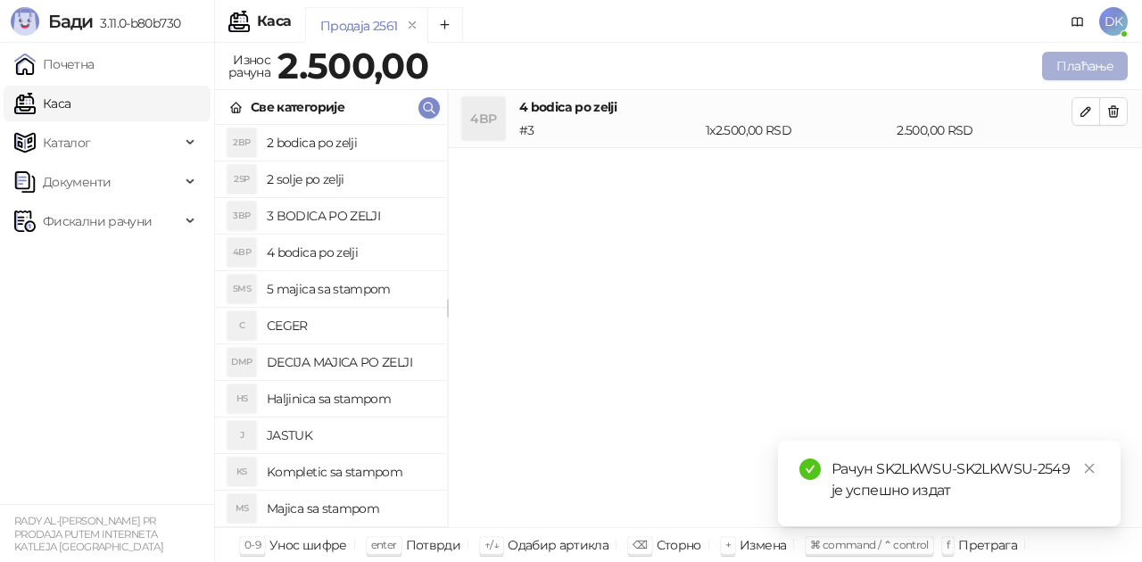
click at [1064, 70] on button "Плаћање" at bounding box center [1085, 66] width 86 height 29
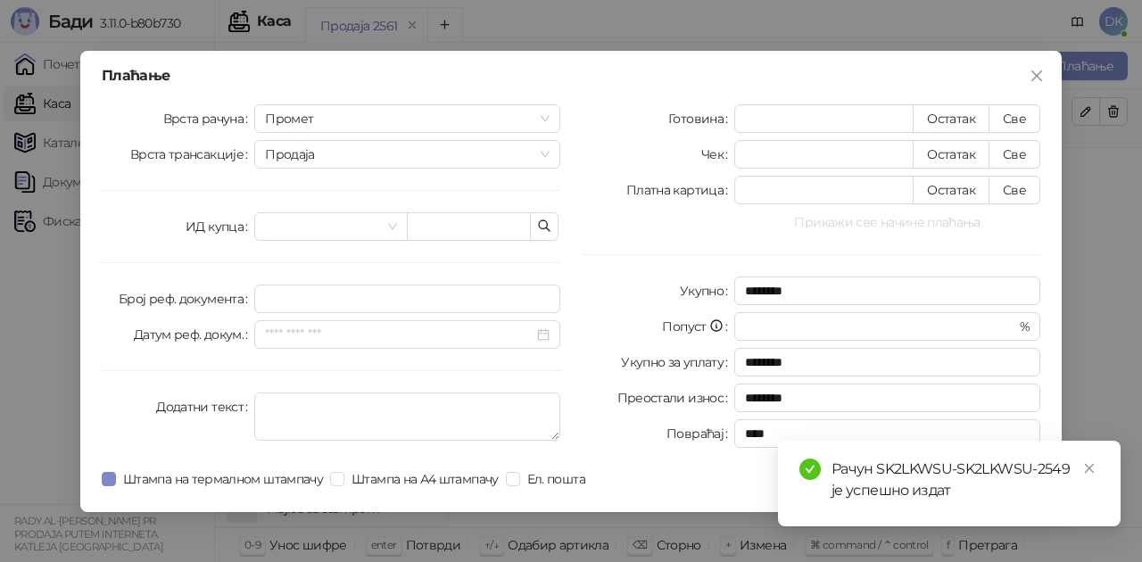
click at [871, 224] on button "Прикажи све начине плаћања" at bounding box center [887, 221] width 306 height 21
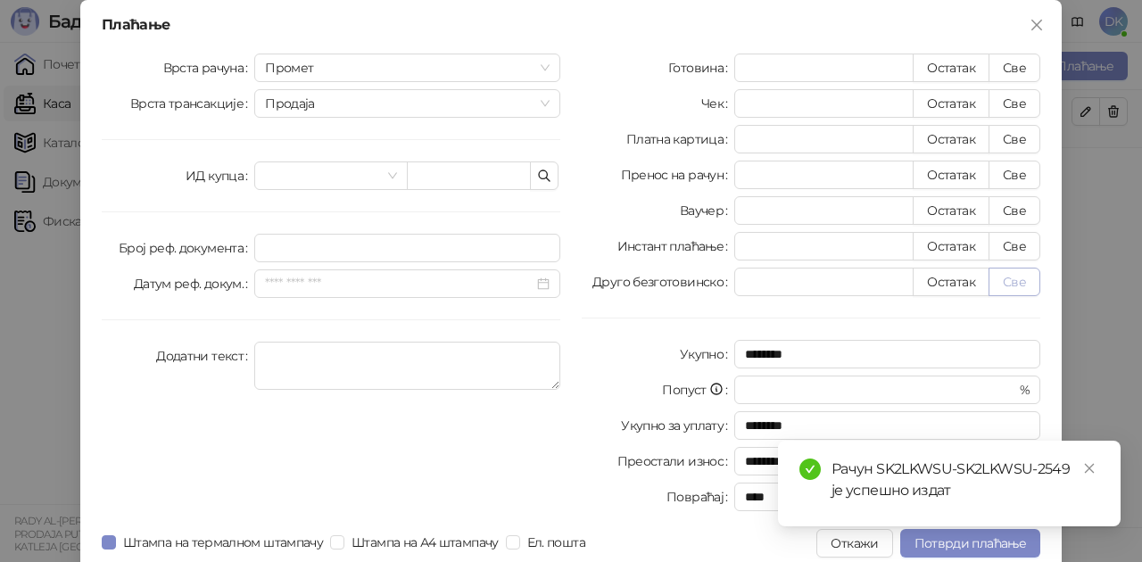
click at [1005, 288] on button "Све" at bounding box center [1015, 282] width 52 height 29
type input "****"
click at [957, 545] on span "Потврди плаћање" at bounding box center [971, 543] width 112 height 16
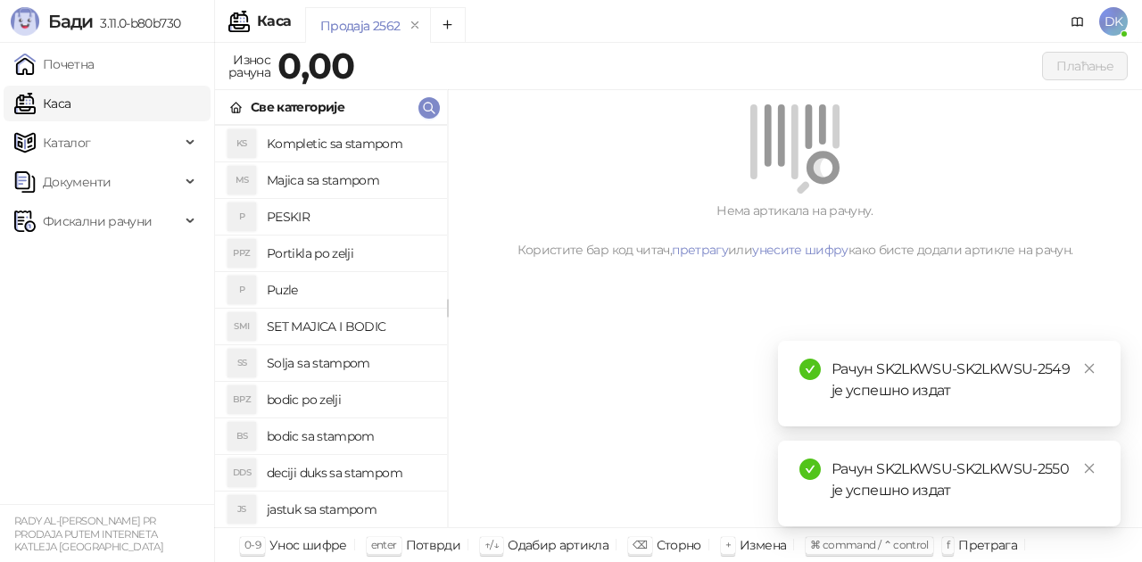
scroll to position [357, 0]
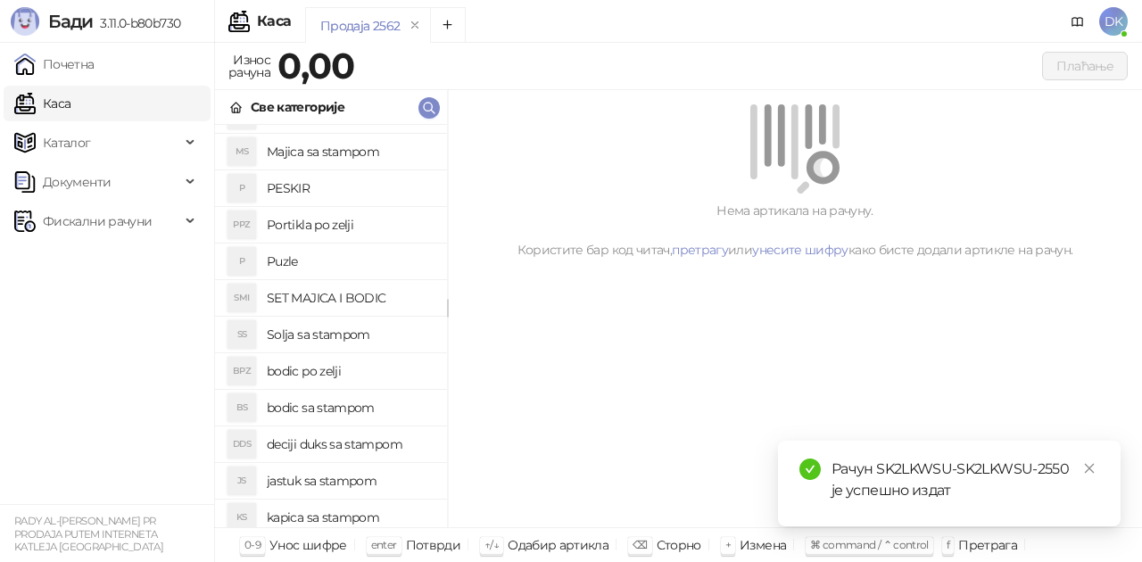
click at [325, 366] on h4 "bodic po zelji" at bounding box center [350, 371] width 166 height 29
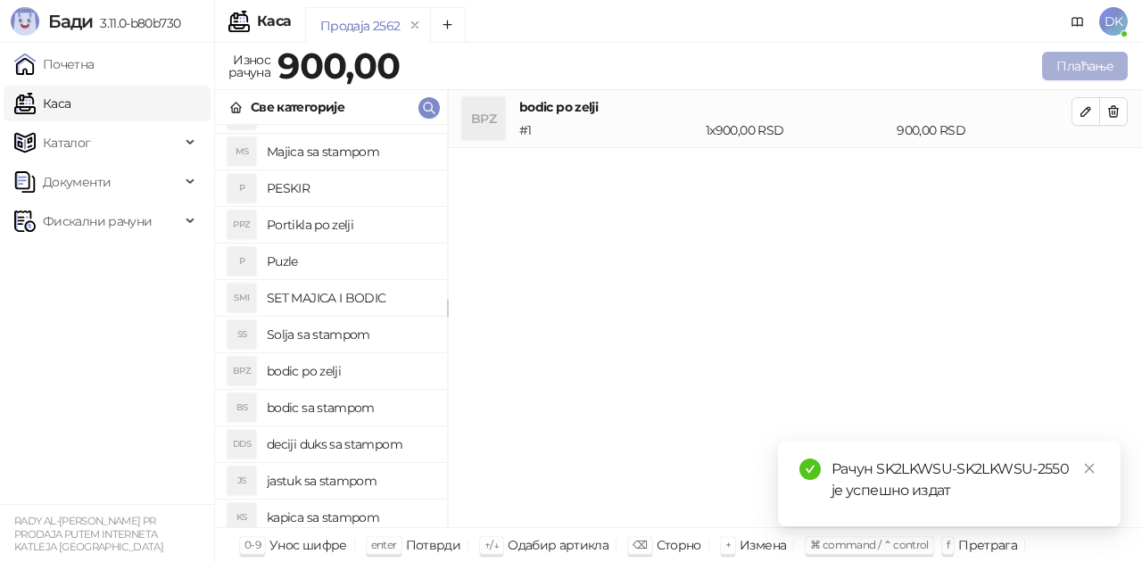
click at [1098, 61] on button "Плаћање" at bounding box center [1085, 66] width 86 height 29
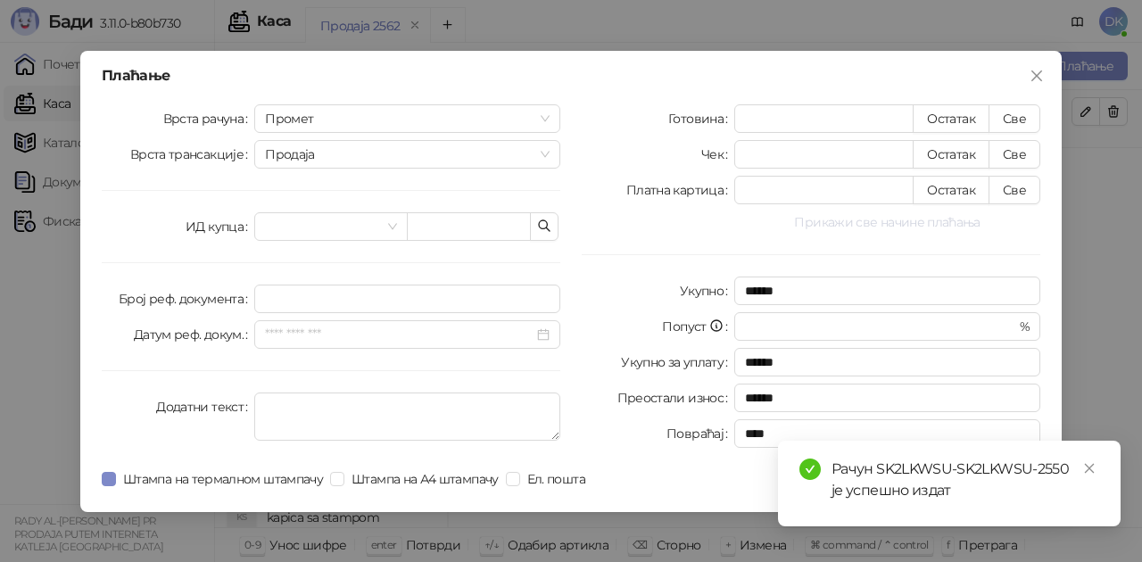
click at [876, 219] on button "Прикажи све начине плаћања" at bounding box center [887, 221] width 306 height 21
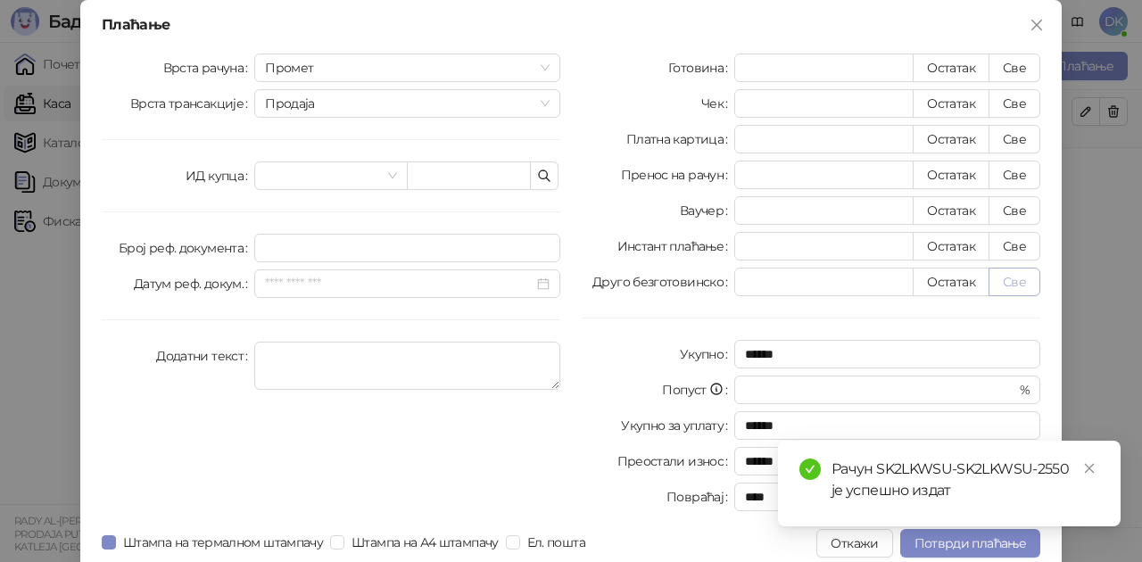
click at [1015, 282] on button "Све" at bounding box center [1015, 282] width 52 height 29
type input "***"
type input "****"
click at [936, 541] on span "Потврди плаћање" at bounding box center [971, 543] width 112 height 16
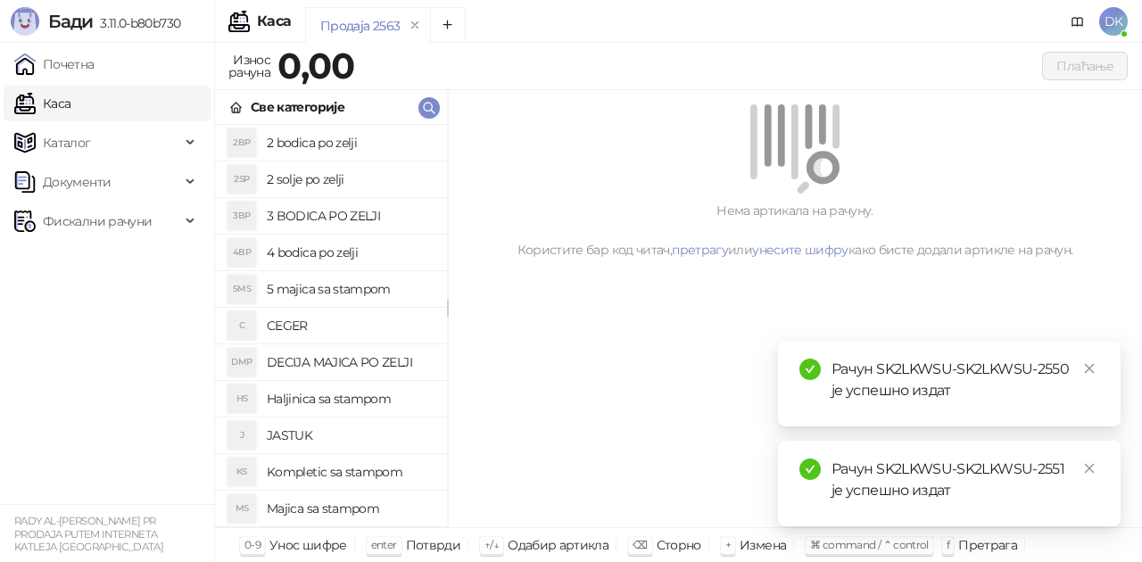
scroll to position [89, 0]
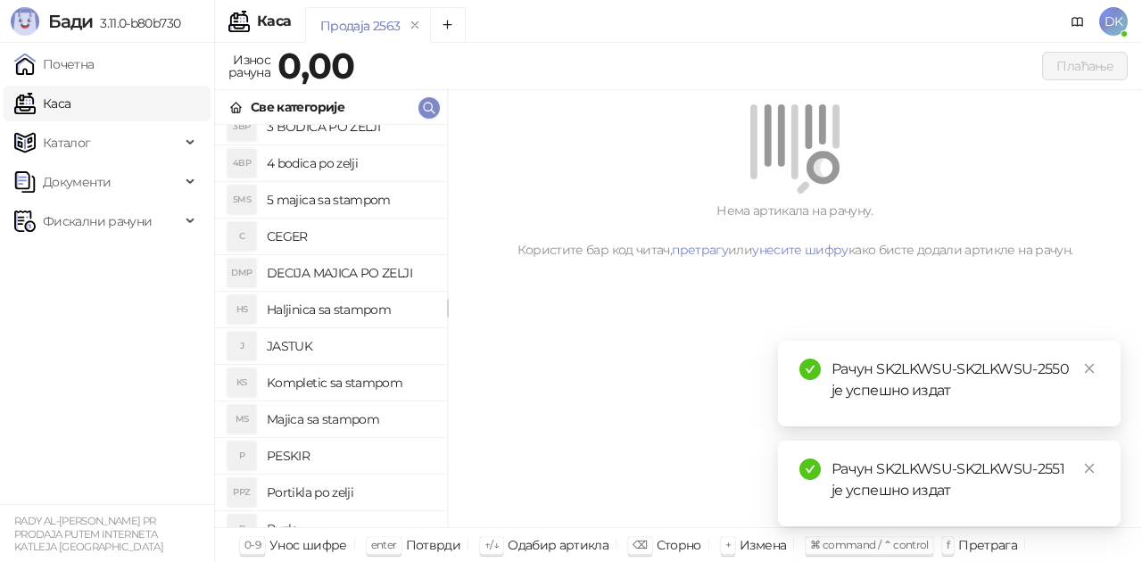
click at [375, 418] on h4 "Majica sa stampom" at bounding box center [350, 419] width 166 height 29
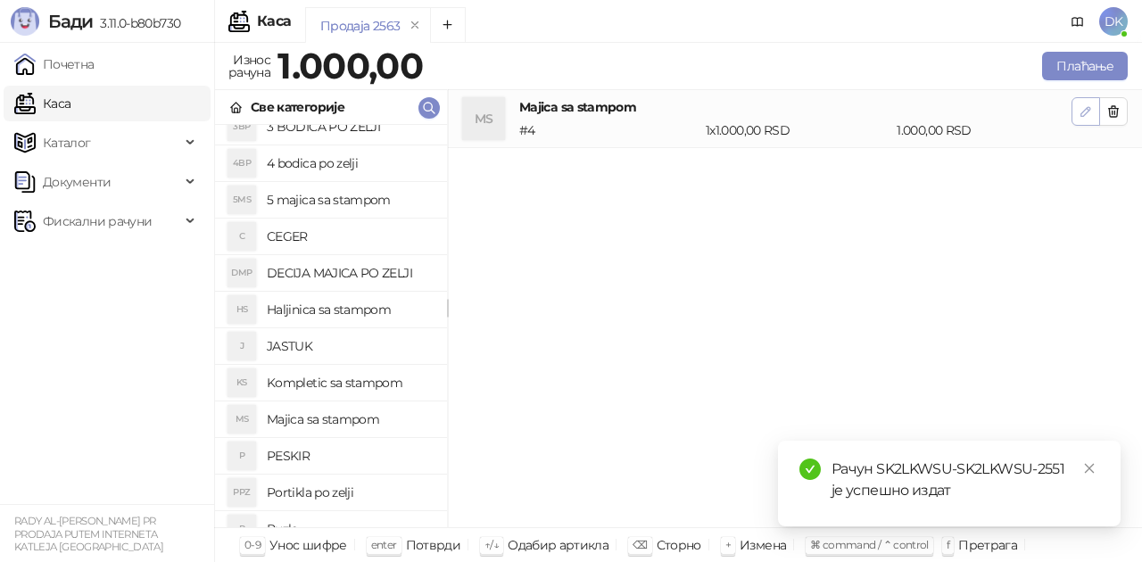
click at [1081, 111] on icon "button" at bounding box center [1086, 111] width 14 height 14
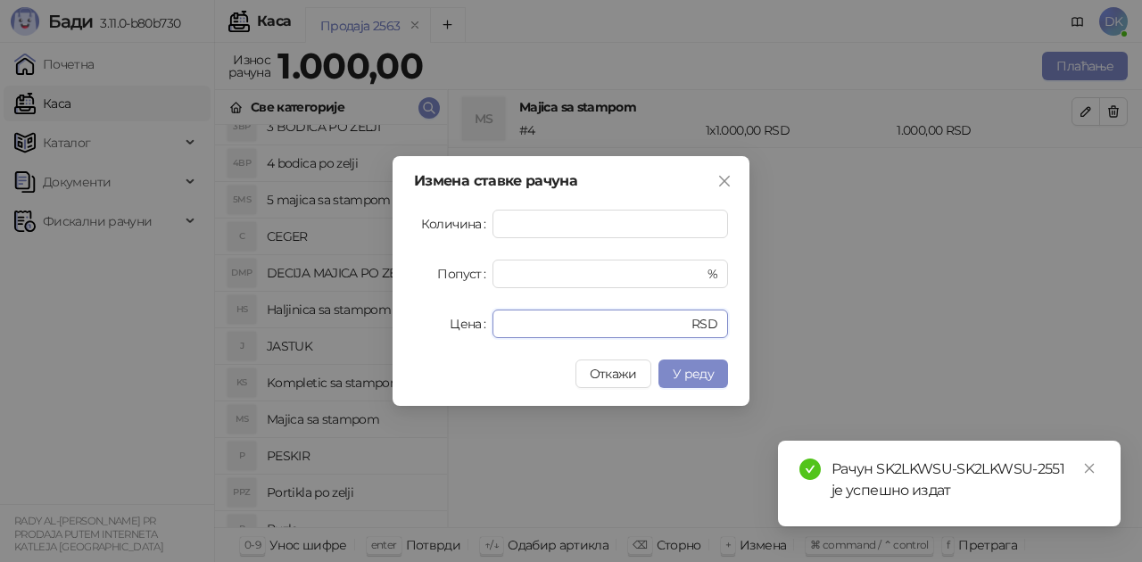
type input "****"
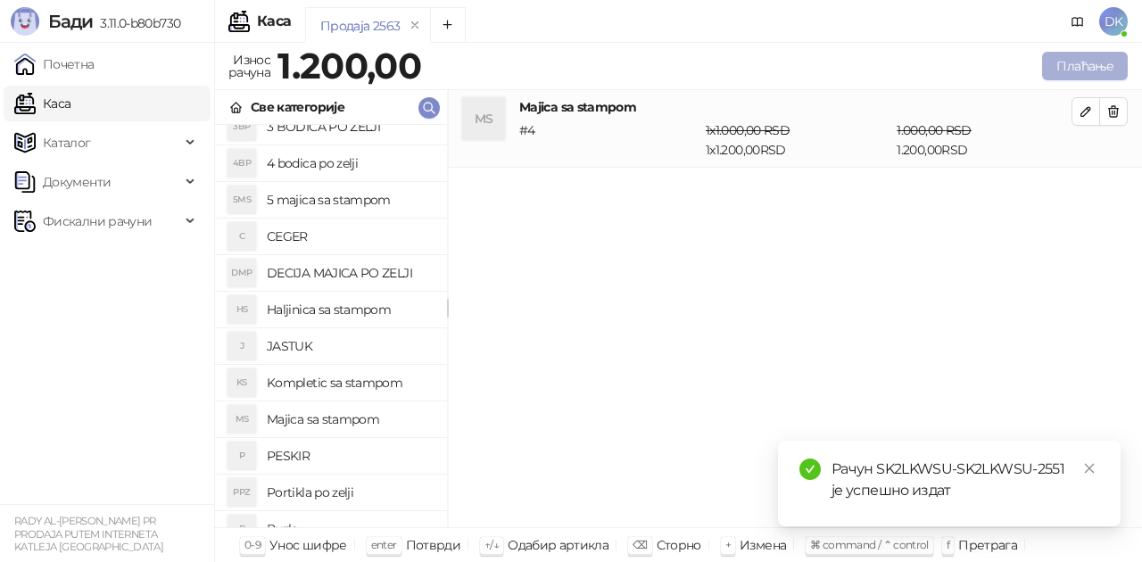
click at [1072, 65] on button "Плаћање" at bounding box center [1085, 66] width 86 height 29
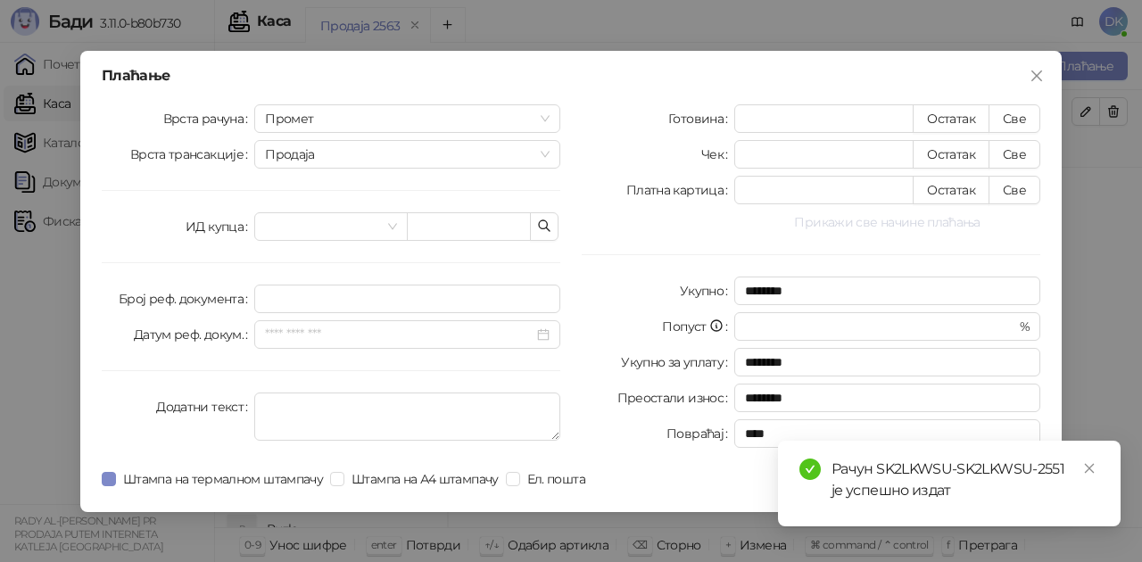
click at [917, 221] on button "Прикажи све начине плаћања" at bounding box center [887, 221] width 306 height 21
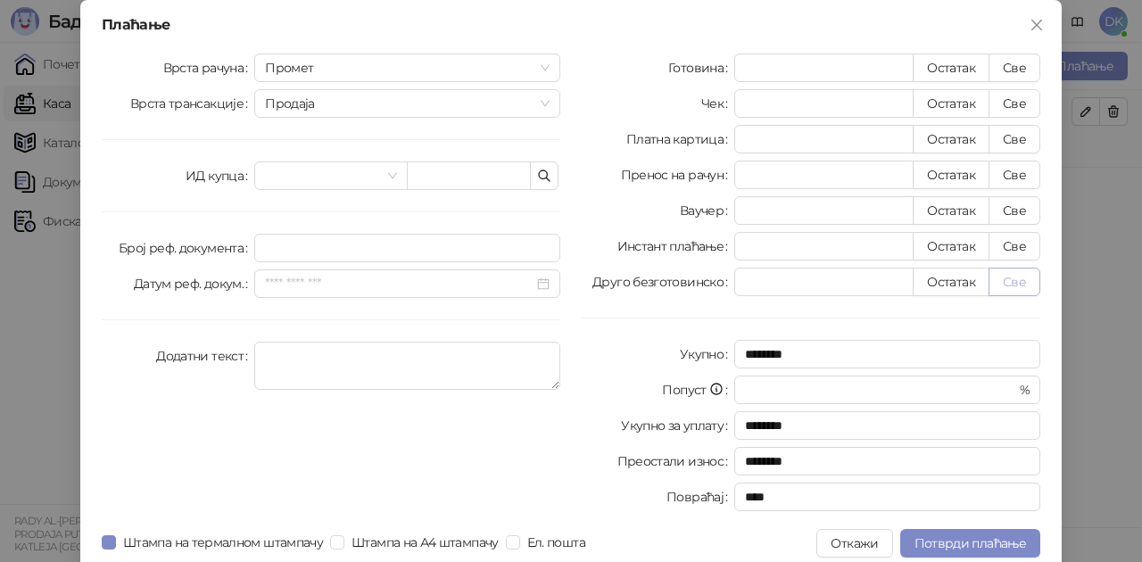
click at [1004, 284] on button "Све" at bounding box center [1015, 282] width 52 height 29
type input "****"
click at [915, 540] on span "Потврди плаћање" at bounding box center [971, 543] width 112 height 16
